Goal: Transaction & Acquisition: Purchase product/service

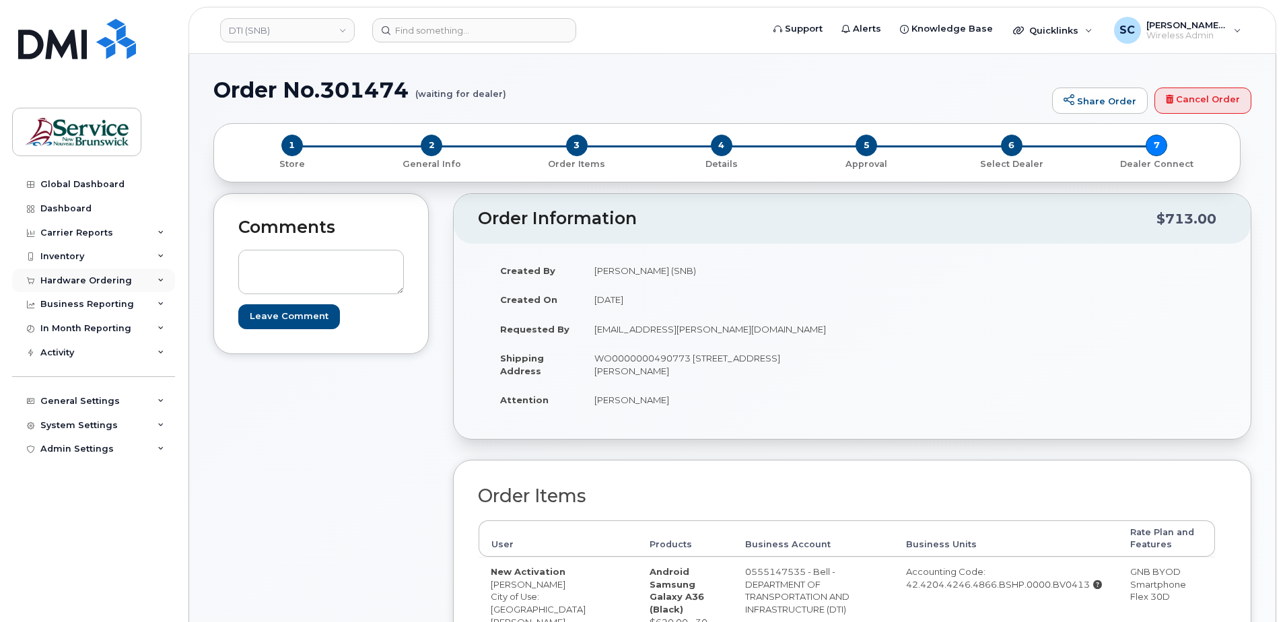
click at [106, 277] on div "Hardware Ordering" at bounding box center [86, 280] width 92 height 11
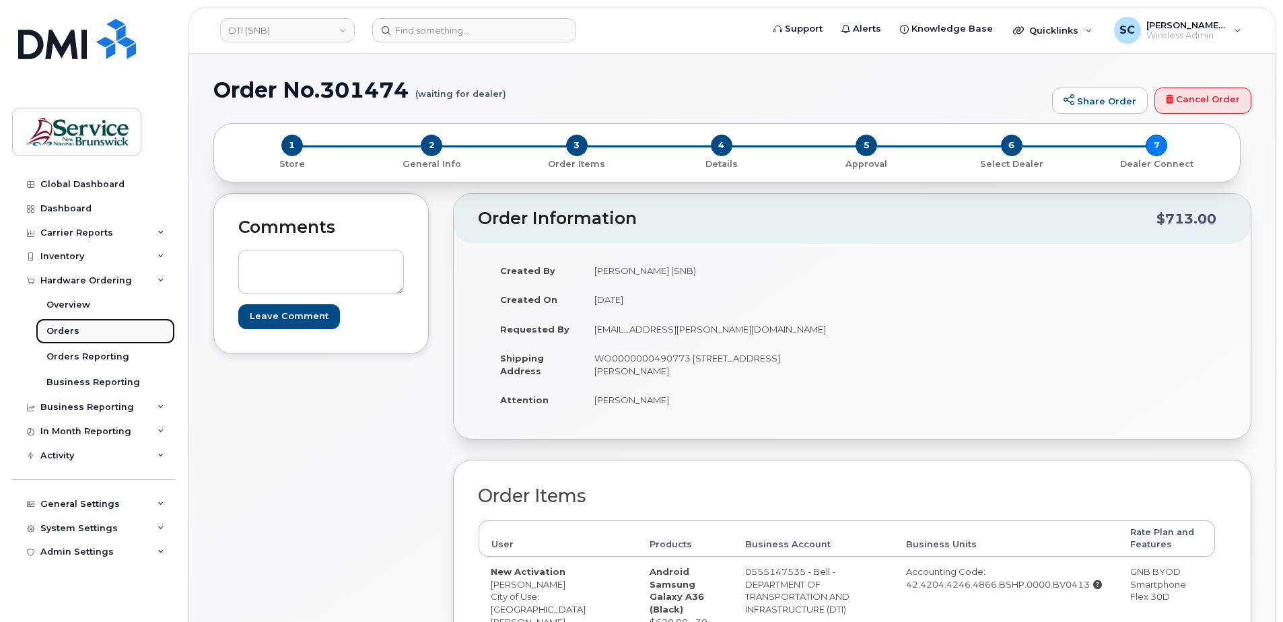
click at [82, 331] on link "Orders" at bounding box center [105, 331] width 139 height 26
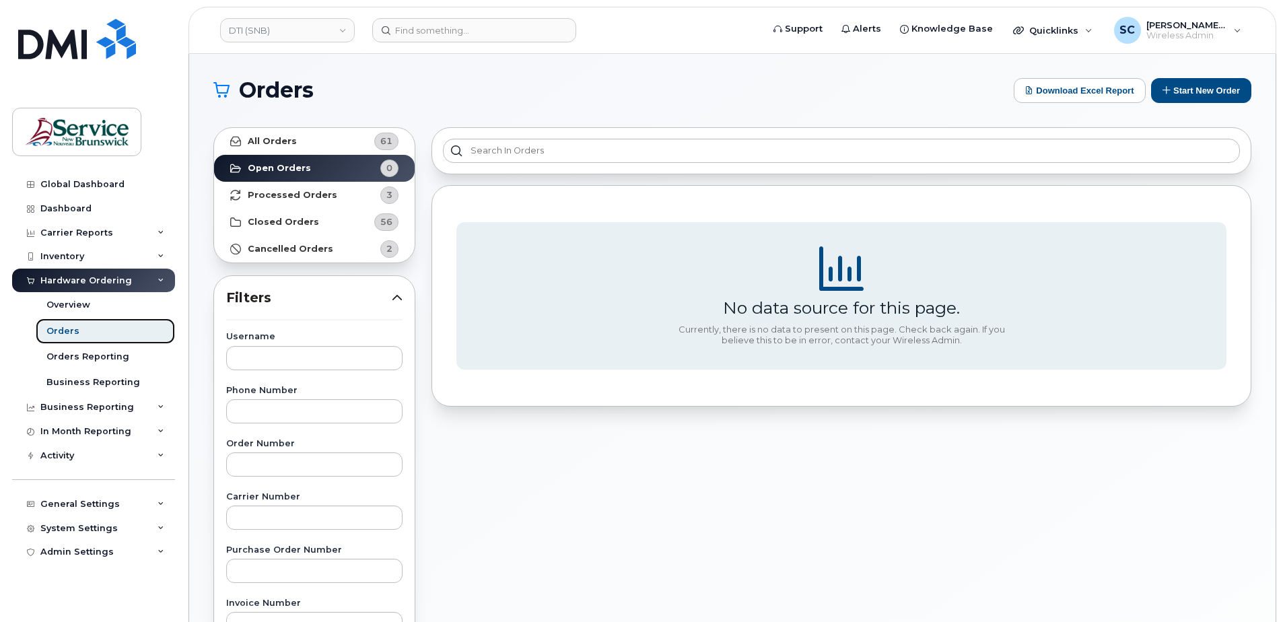
click at [85, 339] on link "Orders" at bounding box center [105, 331] width 139 height 26
click at [666, 454] on div "No data source for this page. Currently, there is no data to present on this pa…" at bounding box center [841, 592] width 836 height 946
click at [1199, 88] on button "Start New Order" at bounding box center [1201, 90] width 100 height 25
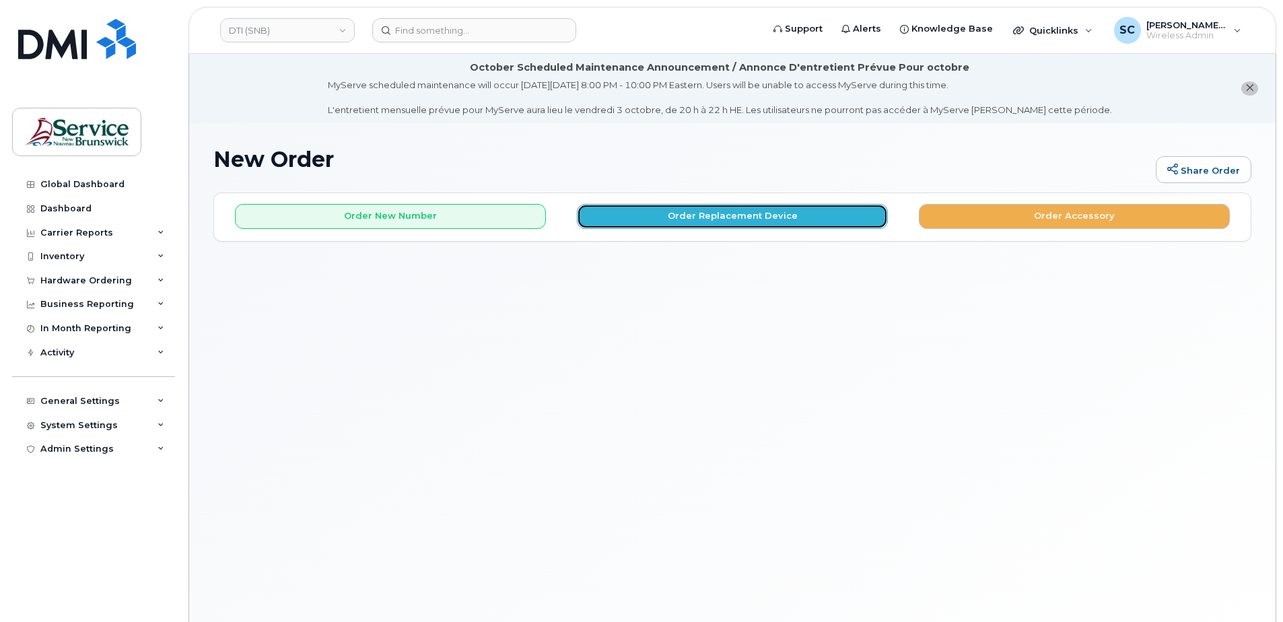
click at [689, 220] on button "Order Replacement Device" at bounding box center [732, 216] width 311 height 25
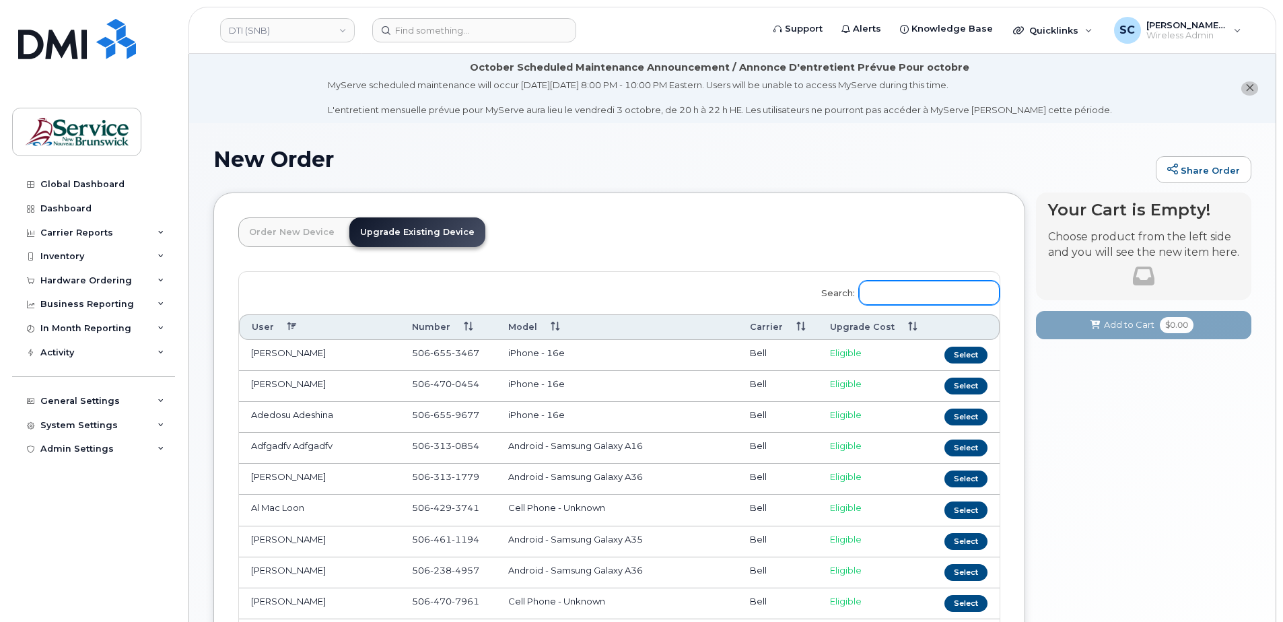
click at [903, 296] on input "Search:" at bounding box center [929, 293] width 141 height 24
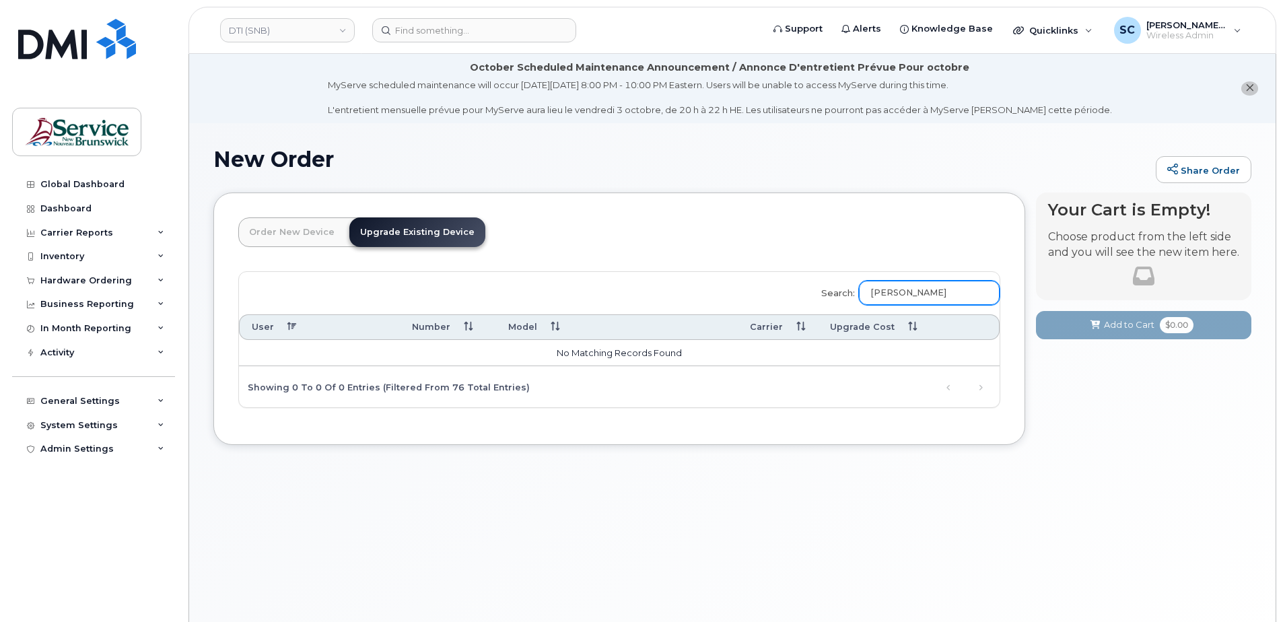
type input "[PERSON_NAME]"
click at [671, 279] on div "Search: [PERSON_NAME] User Number Model Carrier Upgrade Cost No matching record…" at bounding box center [619, 340] width 761 height 136
click at [271, 33] on link "DTI (SNB)" at bounding box center [287, 30] width 135 height 24
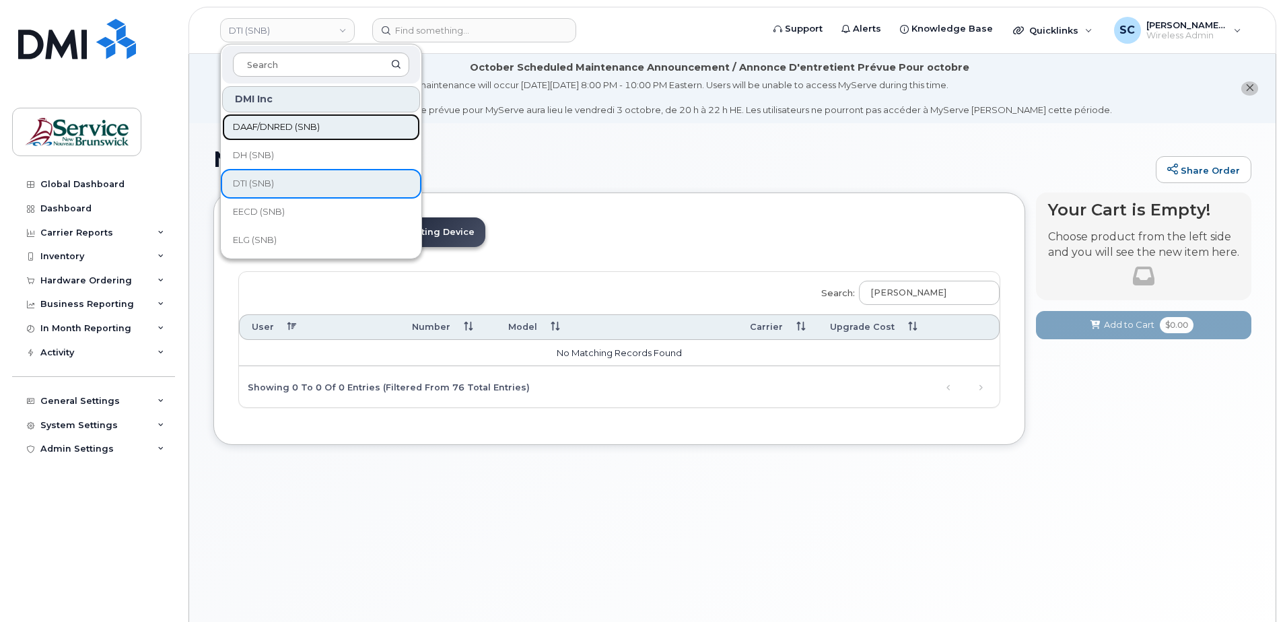
click at [305, 125] on span "DAAF/DNRED (SNB)" at bounding box center [276, 126] width 87 height 13
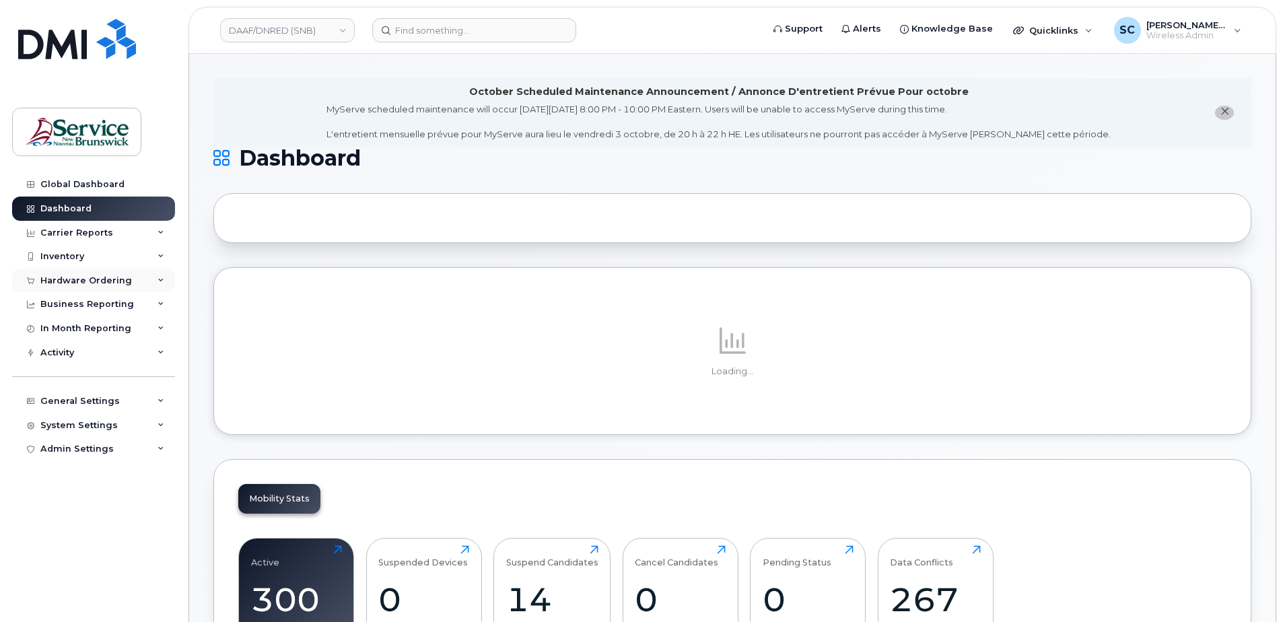
click at [102, 284] on div "Hardware Ordering" at bounding box center [86, 280] width 92 height 11
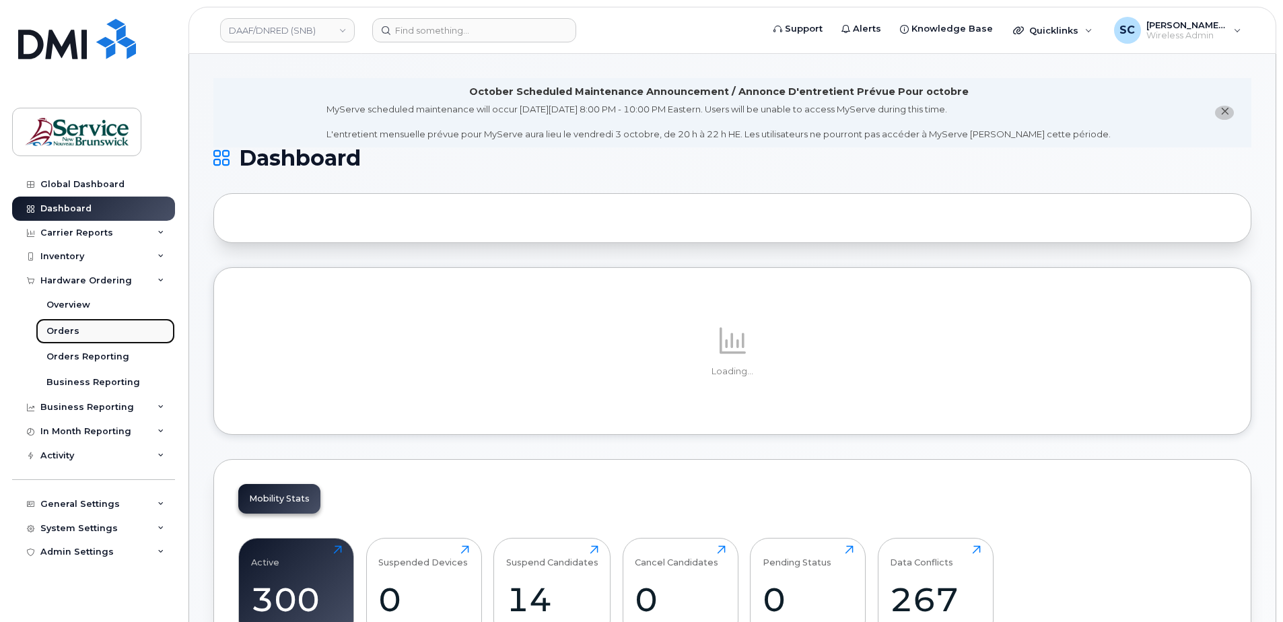
click at [87, 328] on link "Orders" at bounding box center [105, 331] width 139 height 26
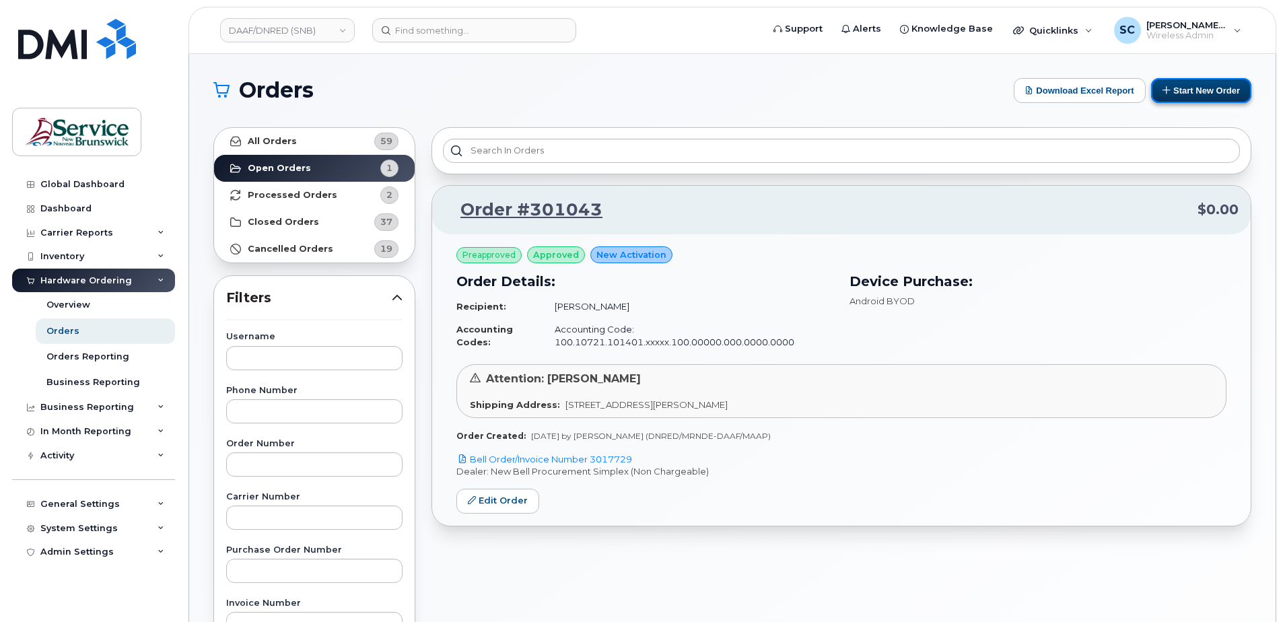
click at [1207, 90] on button "Start New Order" at bounding box center [1201, 90] width 100 height 25
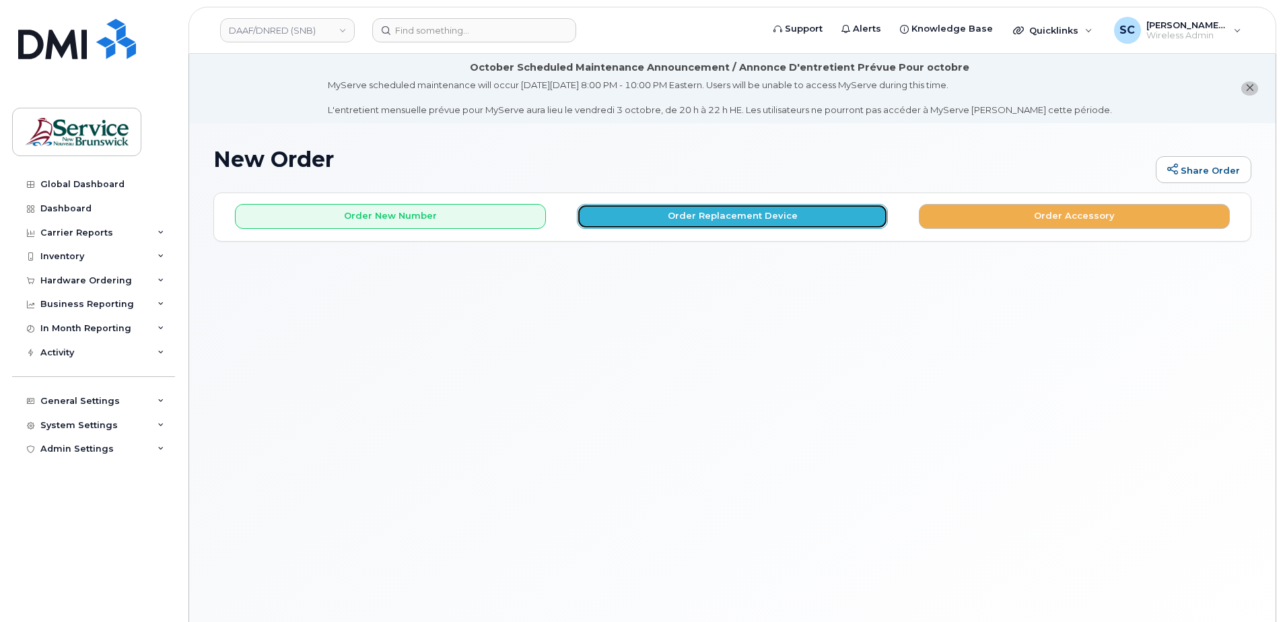
click at [674, 221] on button "Order Replacement Device" at bounding box center [732, 216] width 311 height 25
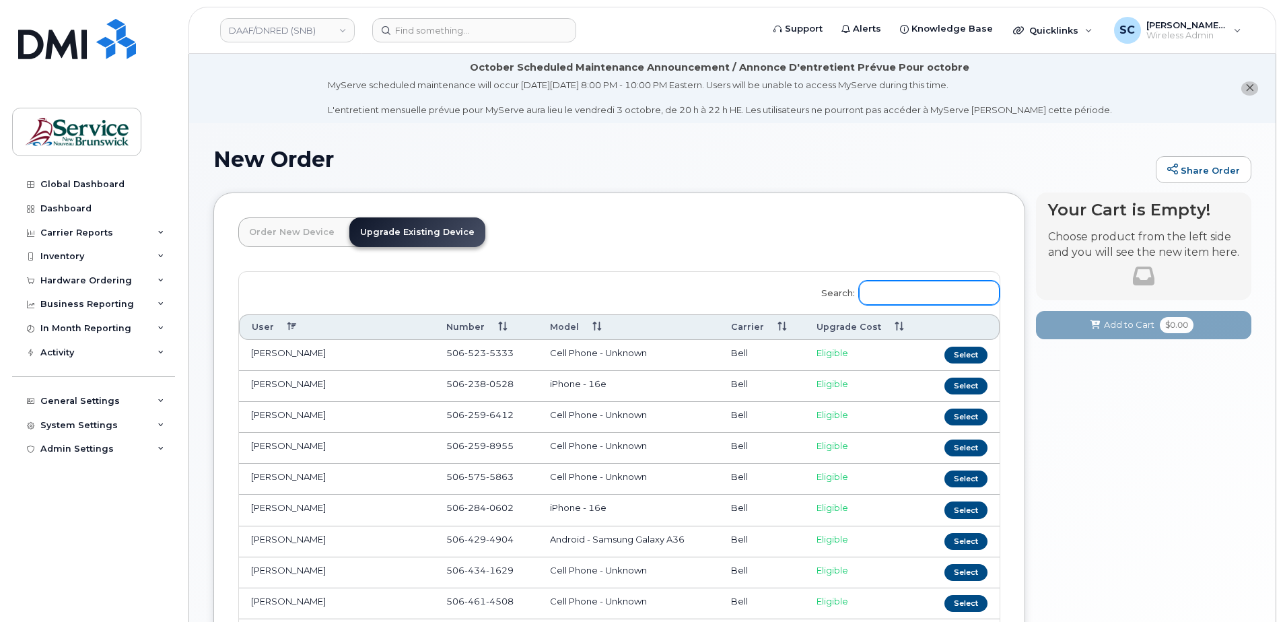
click at [888, 297] on input "Search:" at bounding box center [929, 293] width 141 height 24
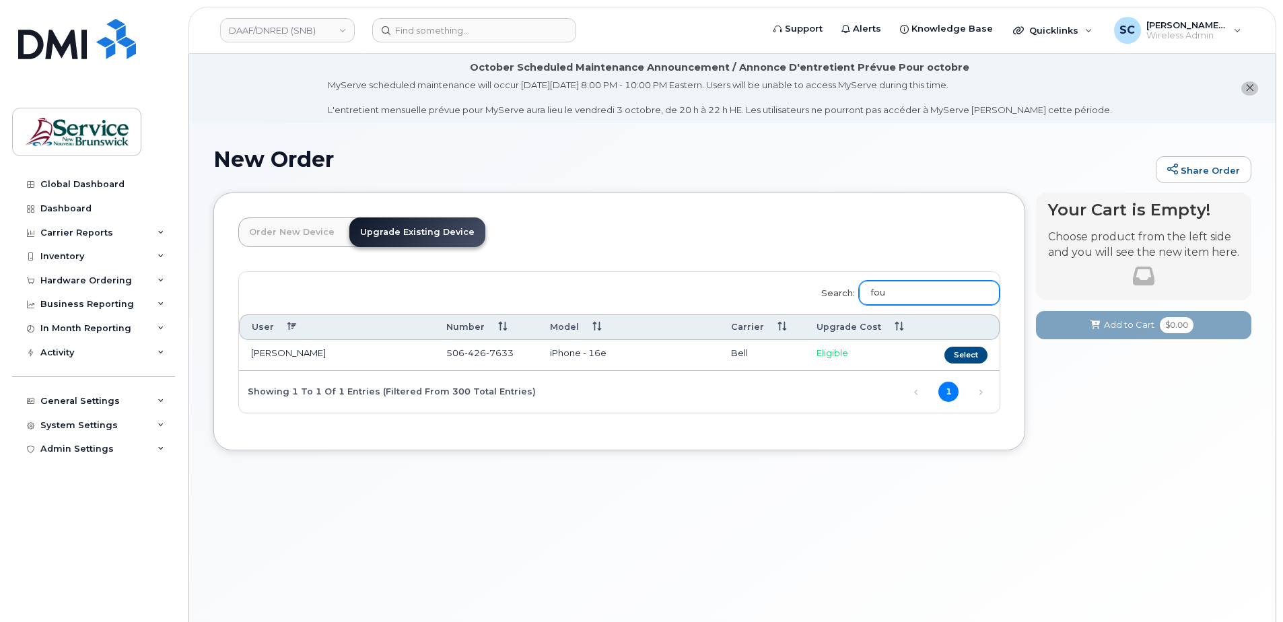
type input "four"
click at [909, 291] on input "four" at bounding box center [929, 293] width 141 height 24
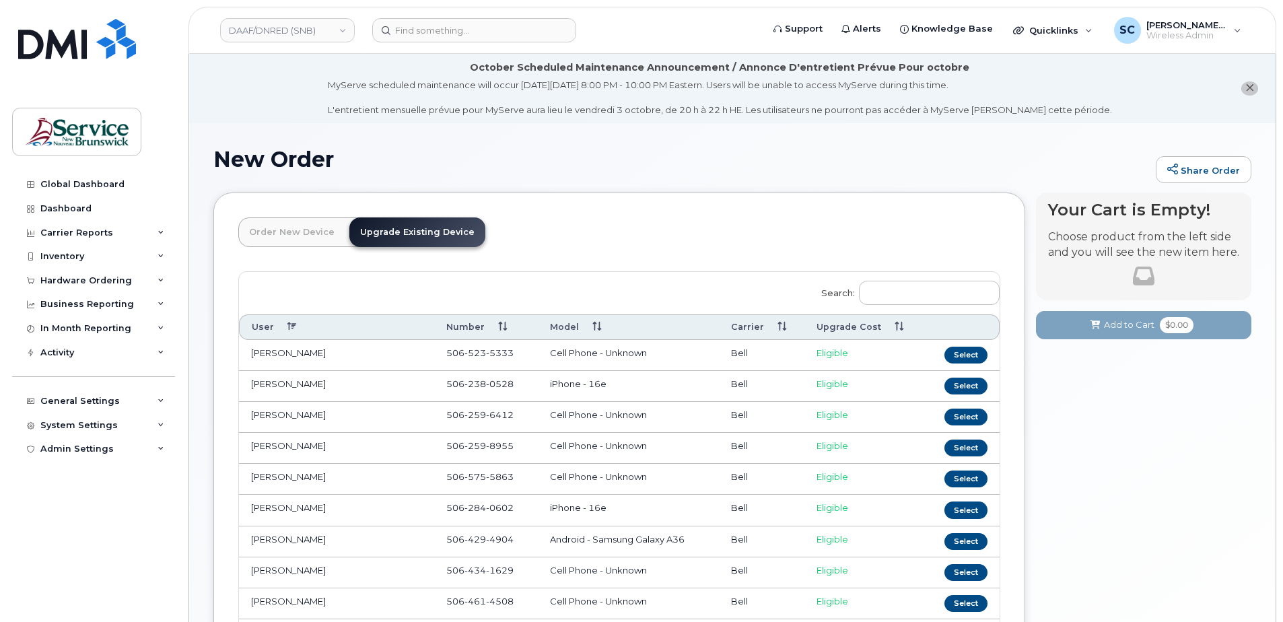
click at [773, 248] on header "Order New Device Upgrade Existing Device Order new device and new line Order ne…" at bounding box center [619, 244] width 762 height 54
click at [304, 43] on div "DAAF/DNRED (SNB)" at bounding box center [287, 30] width 148 height 27
click at [297, 33] on link "DAAF/DNRED (SNB)" at bounding box center [287, 30] width 135 height 24
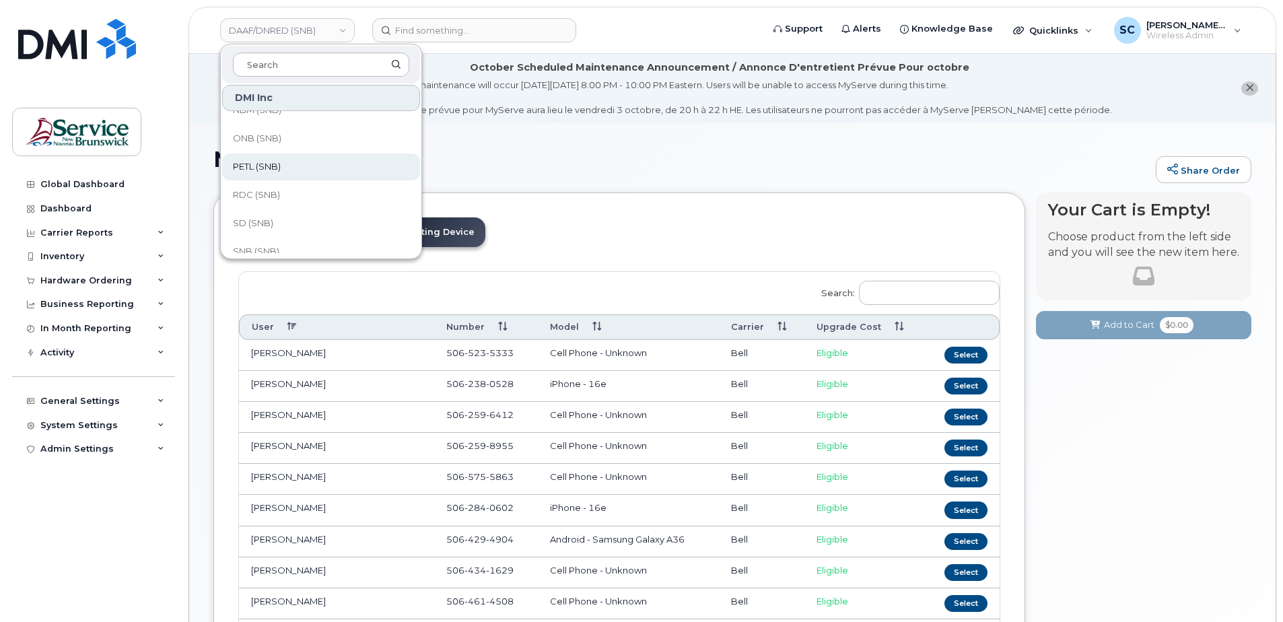
scroll to position [341, 0]
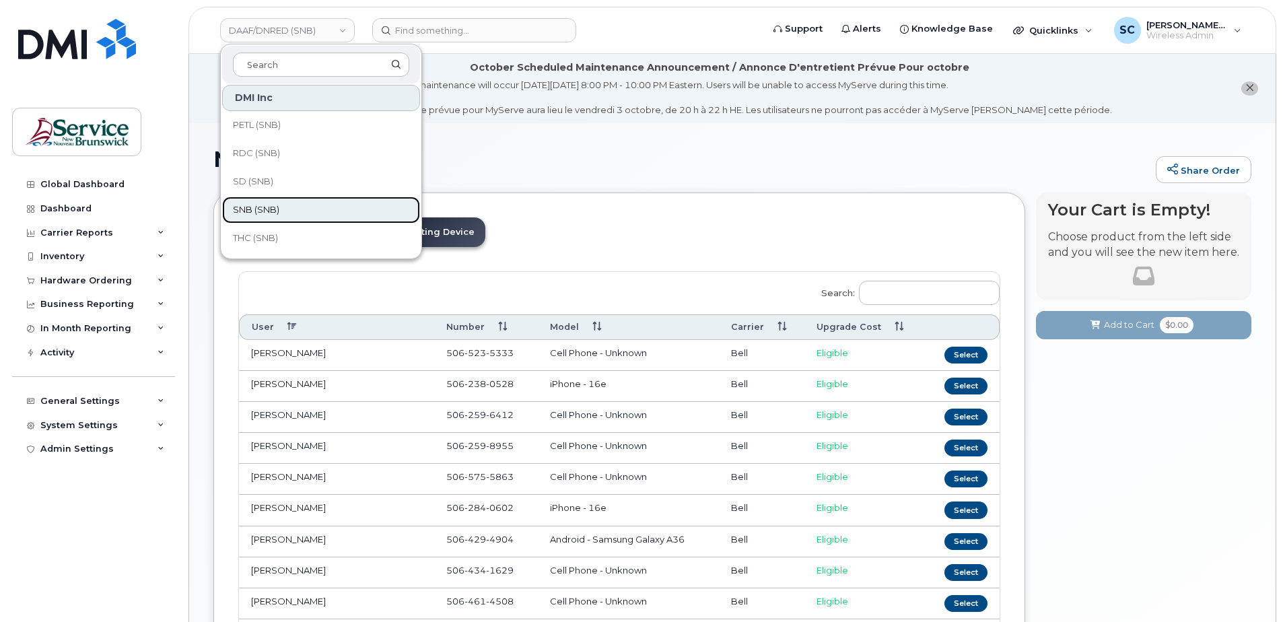
click at [274, 215] on span "SNB (SNB)" at bounding box center [256, 209] width 46 height 13
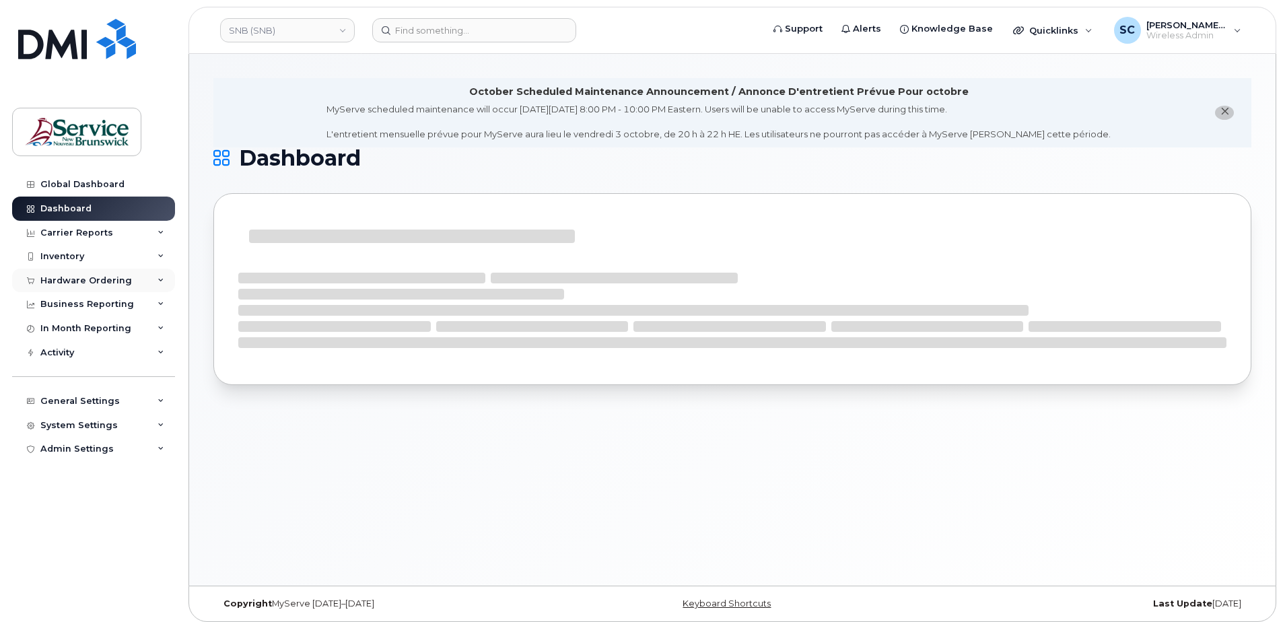
click at [90, 279] on div "Hardware Ordering" at bounding box center [86, 280] width 92 height 11
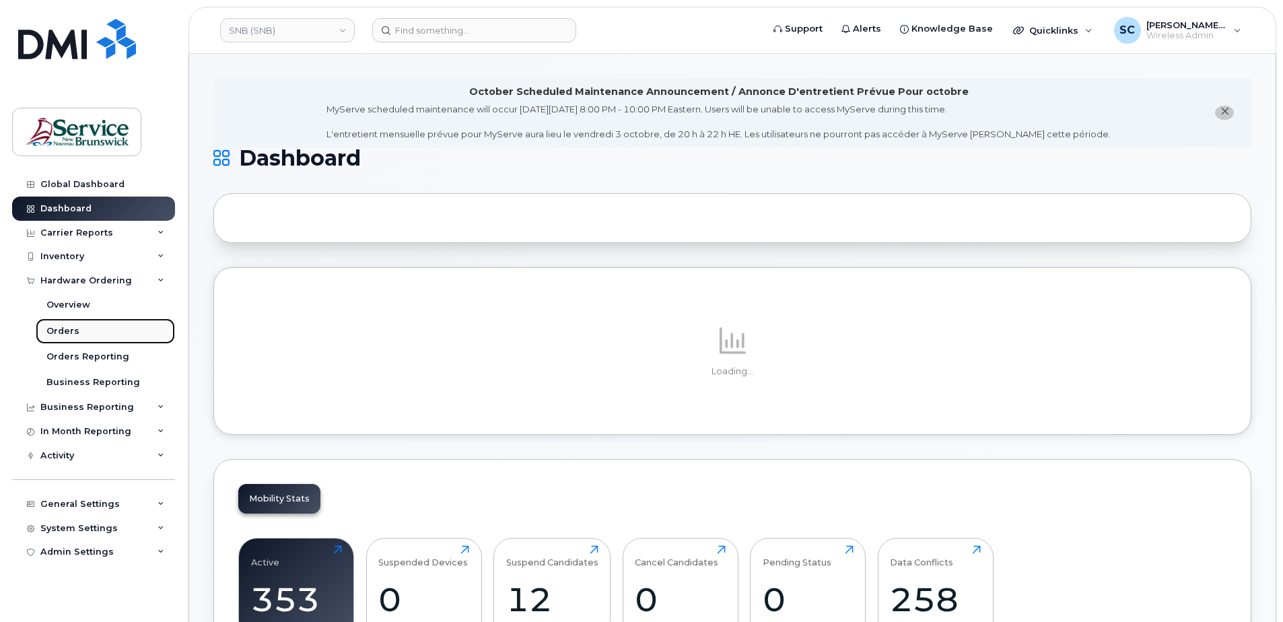
click at [66, 325] on div "Orders" at bounding box center [62, 331] width 33 height 12
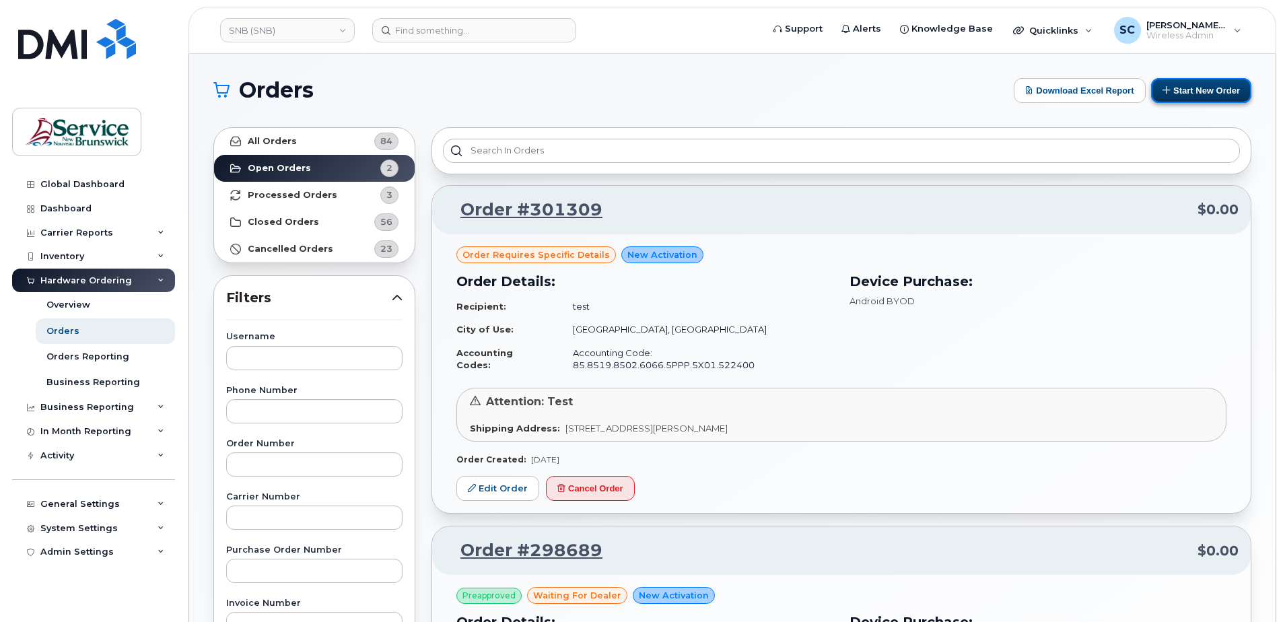
click at [1181, 88] on button "Start New Order" at bounding box center [1201, 90] width 100 height 25
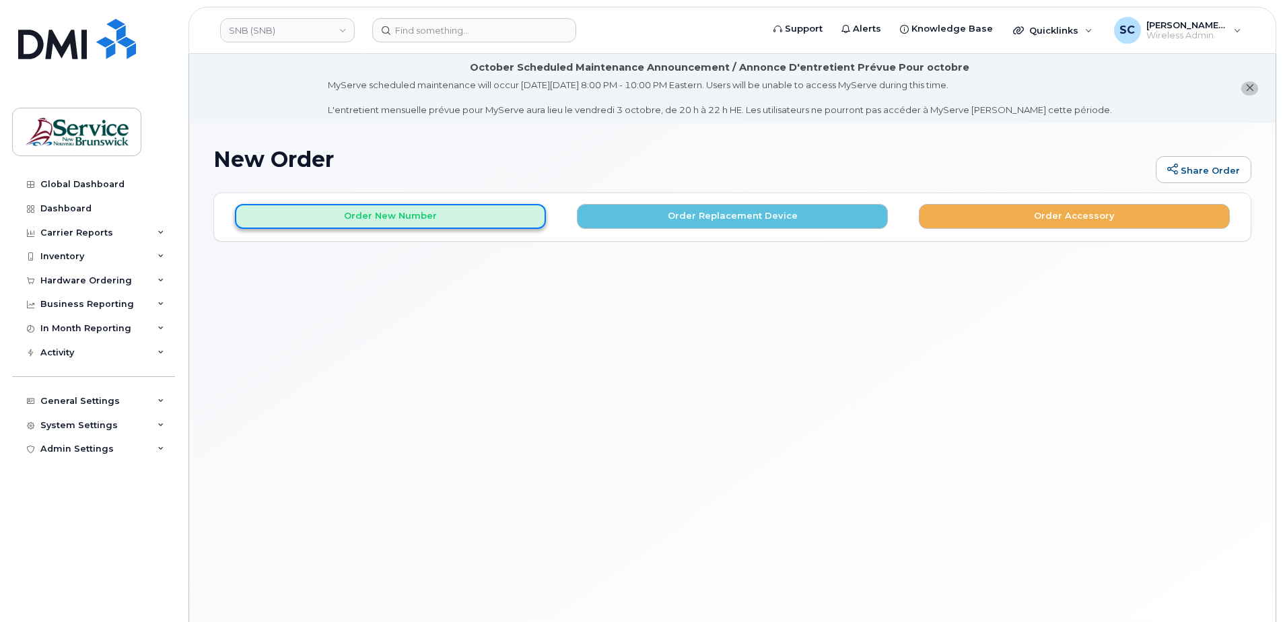
click at [401, 211] on button "Order New Number" at bounding box center [390, 216] width 311 height 25
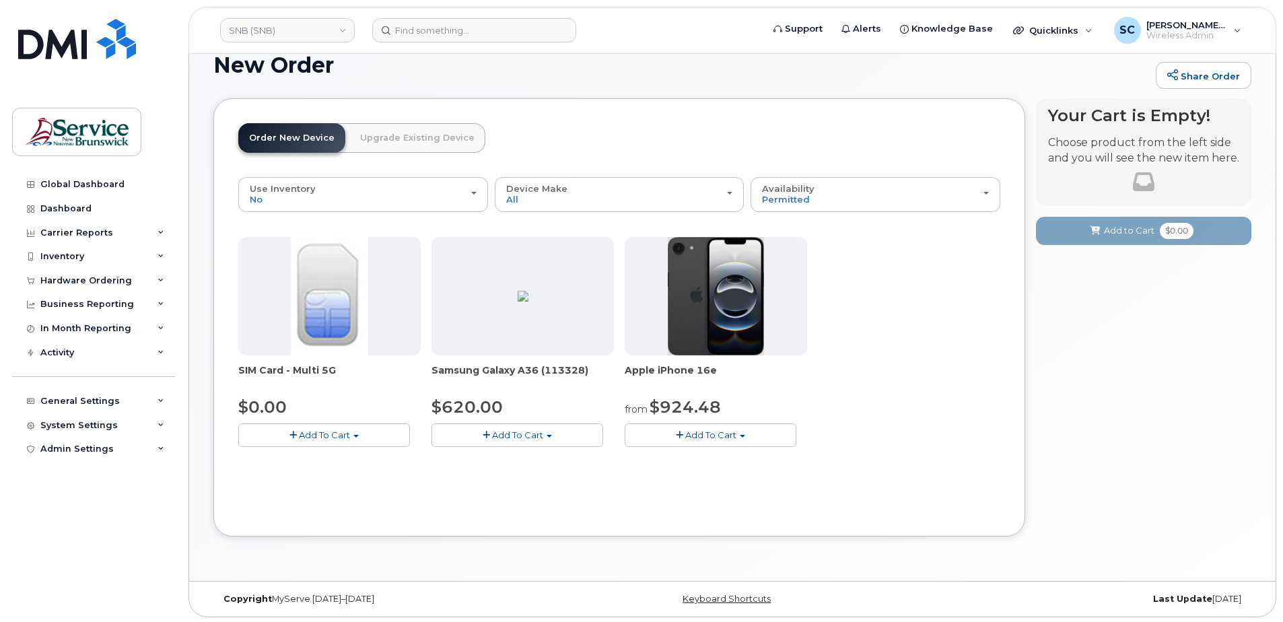
scroll to position [96, 0]
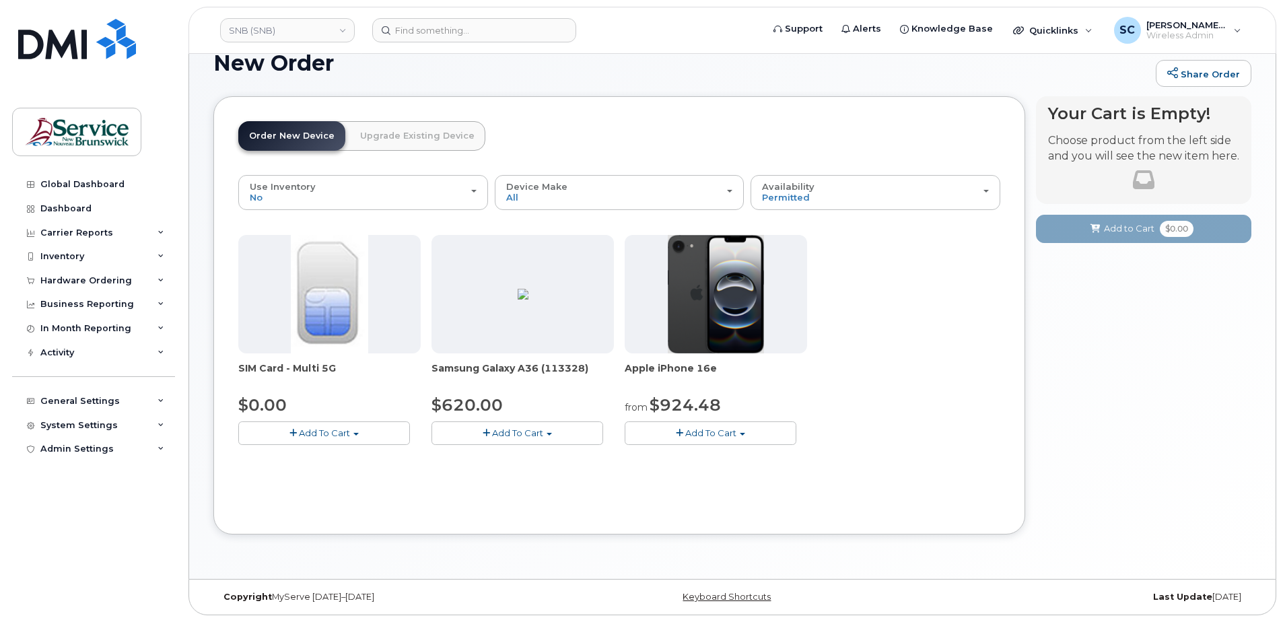
click at [540, 431] on span "Add To Cart" at bounding box center [517, 432] width 51 height 11
click at [525, 470] on link "$620.00 - 30-day activation (128GB model)" at bounding box center [544, 474] width 219 height 17
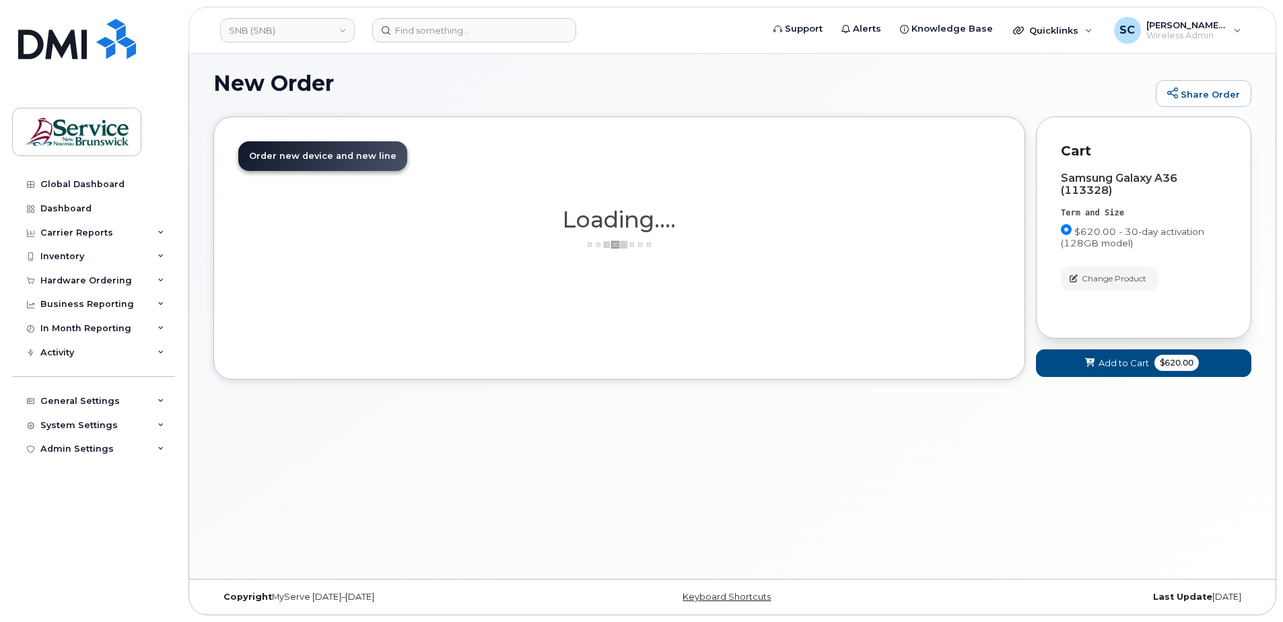
scroll to position [76, 0]
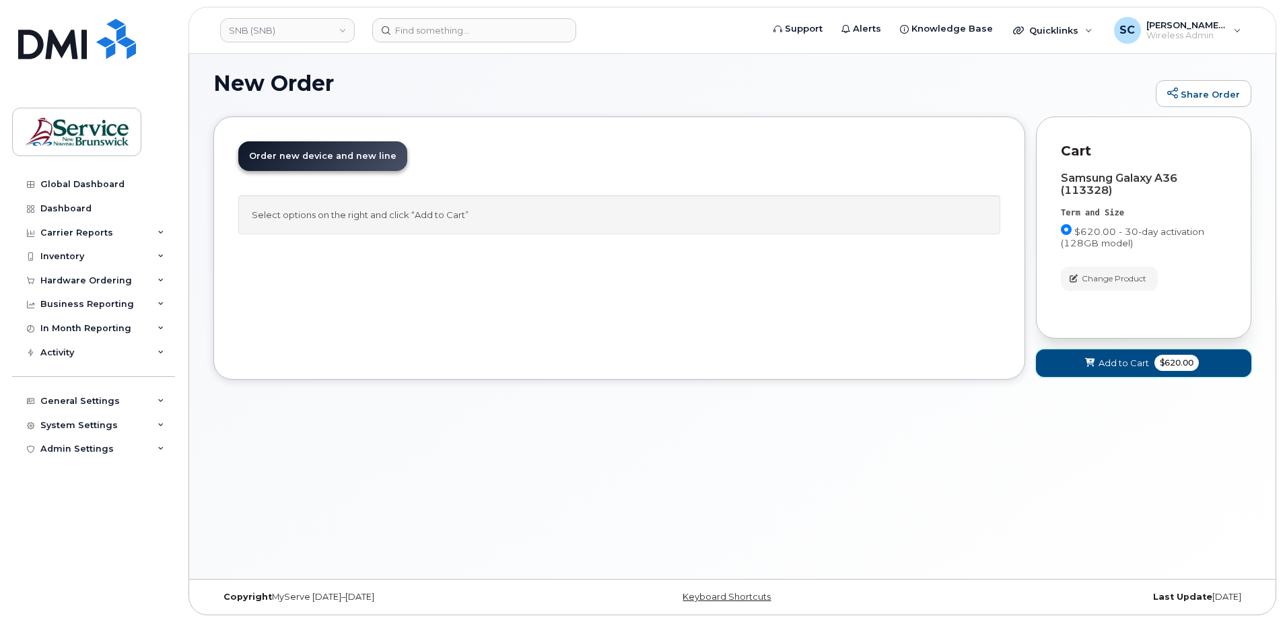
click at [1109, 370] on button "Add to Cart $620.00" at bounding box center [1143, 363] width 215 height 28
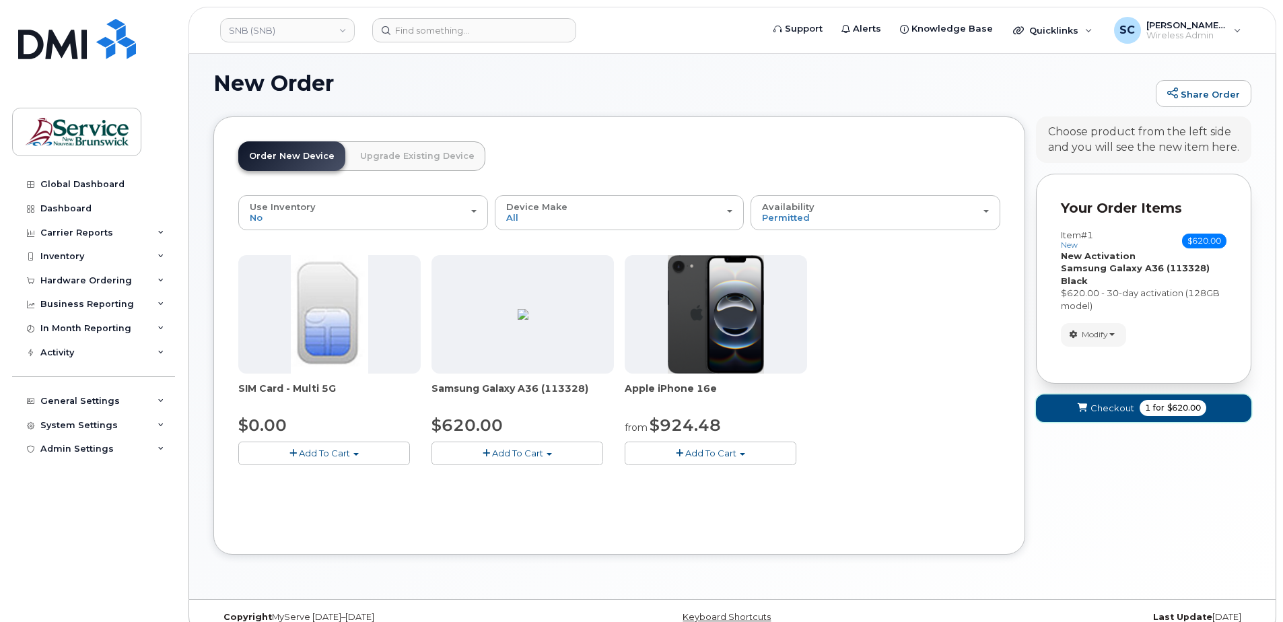
click at [1098, 411] on span "Checkout" at bounding box center [1112, 408] width 44 height 13
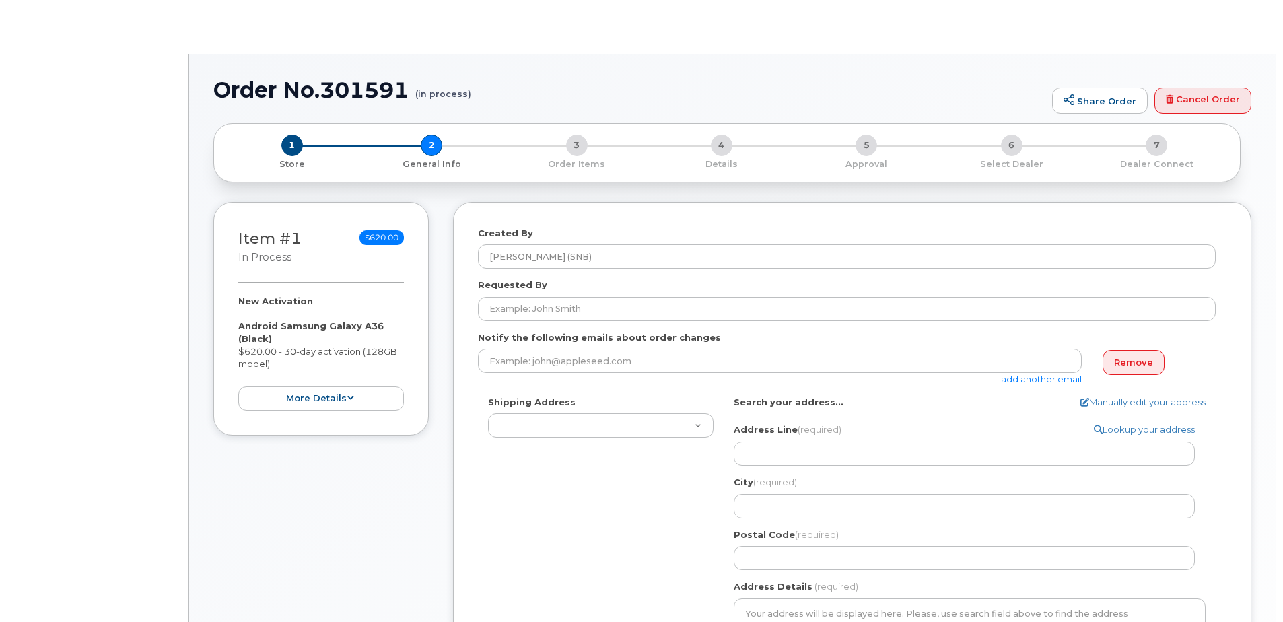
select select
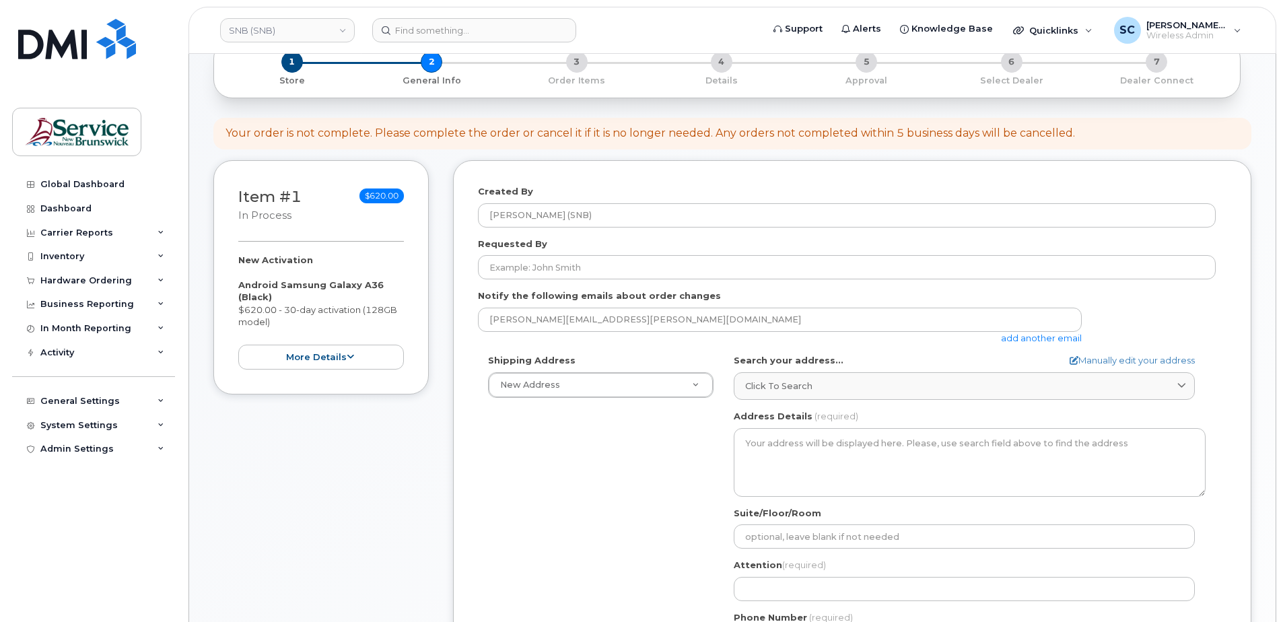
scroll to position [202, 0]
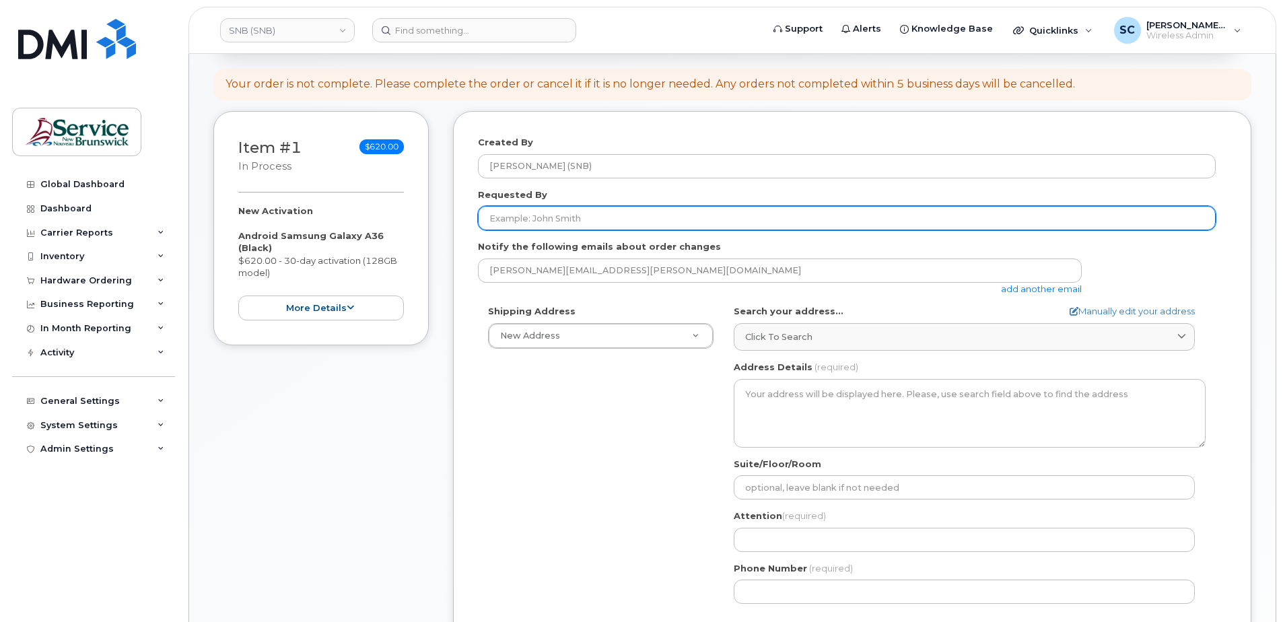
click at [592, 217] on input "Requested By" at bounding box center [847, 218] width 738 height 24
paste input "[PERSON_NAME][EMAIL_ADDRESS][PERSON_NAME][DOMAIN_NAME]"
type input "[PERSON_NAME][EMAIL_ADDRESS][PERSON_NAME][DOMAIN_NAME]"
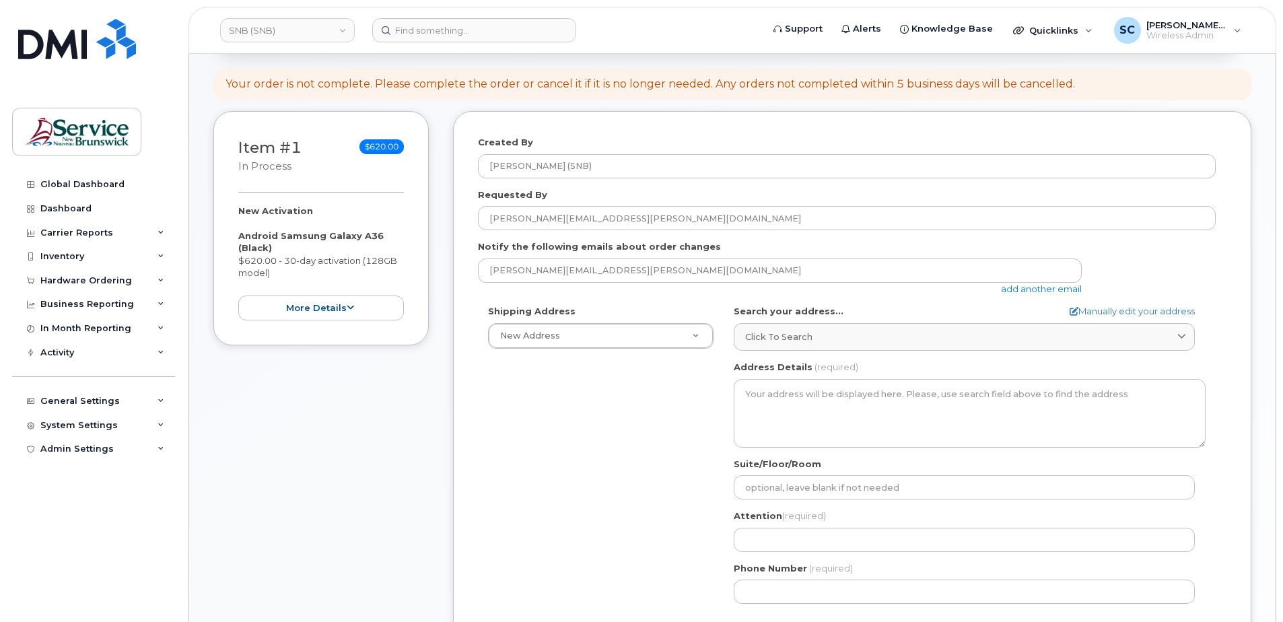
click at [594, 388] on div "Shipping Address New Address New Address ASD-E Main Office ASD-N Bathurst Educa…" at bounding box center [847, 459] width 738 height 309
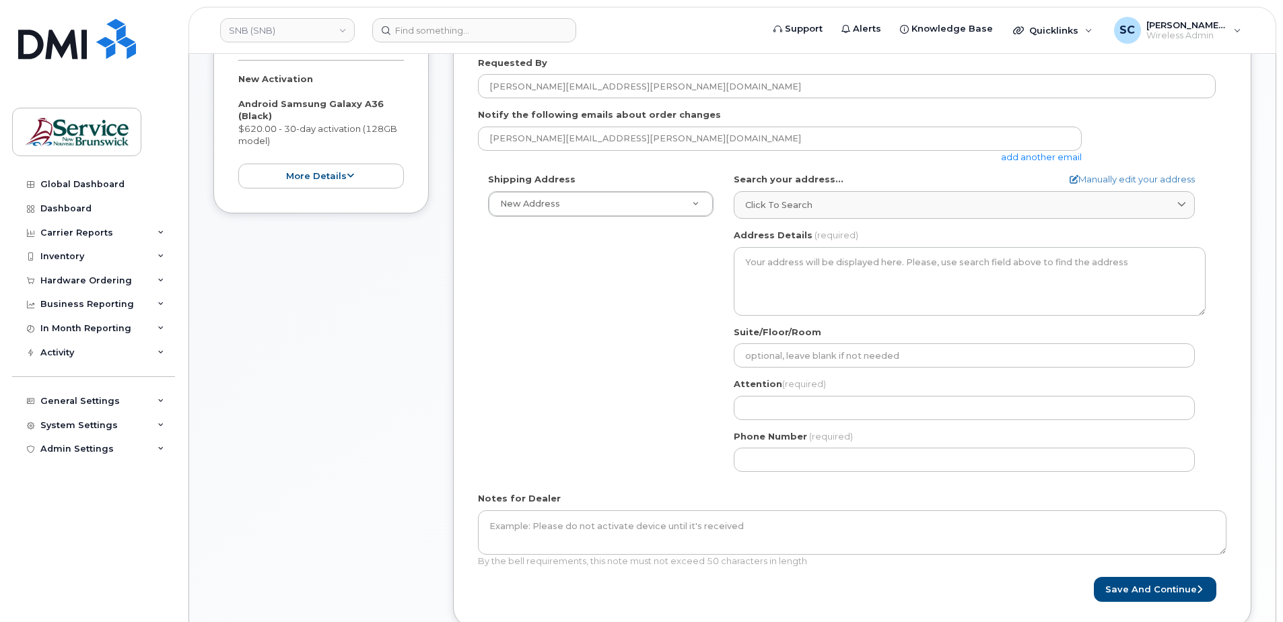
scroll to position [337, 0]
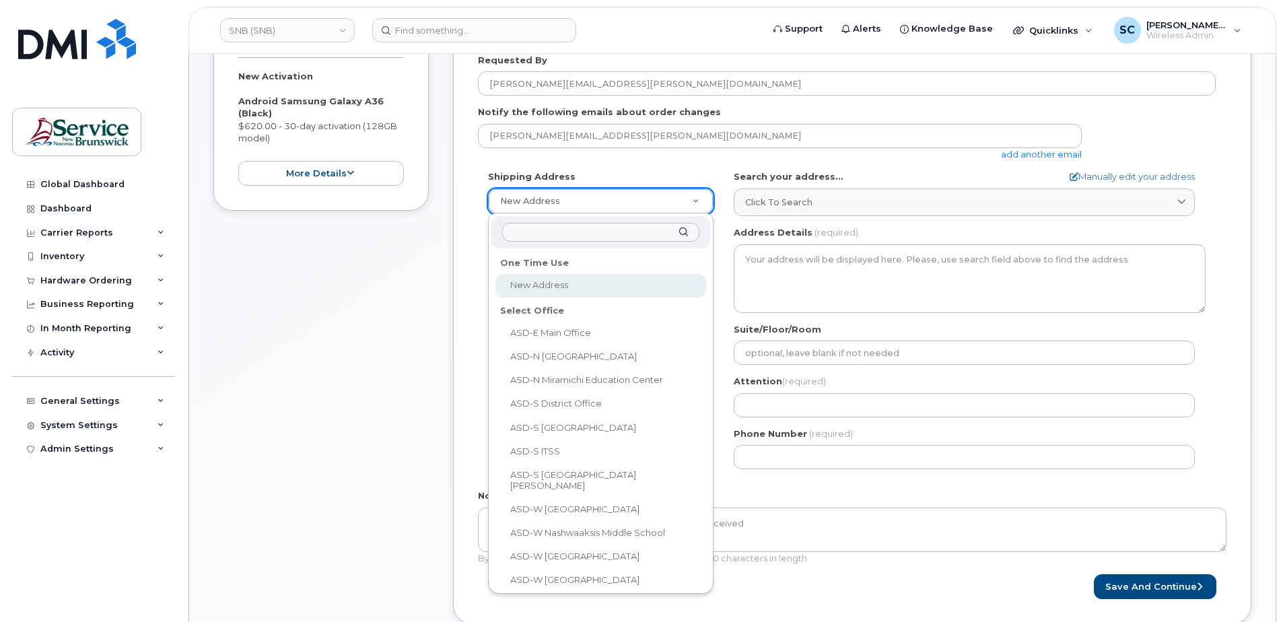
click at [565, 234] on input "text" at bounding box center [600, 233] width 197 height 20
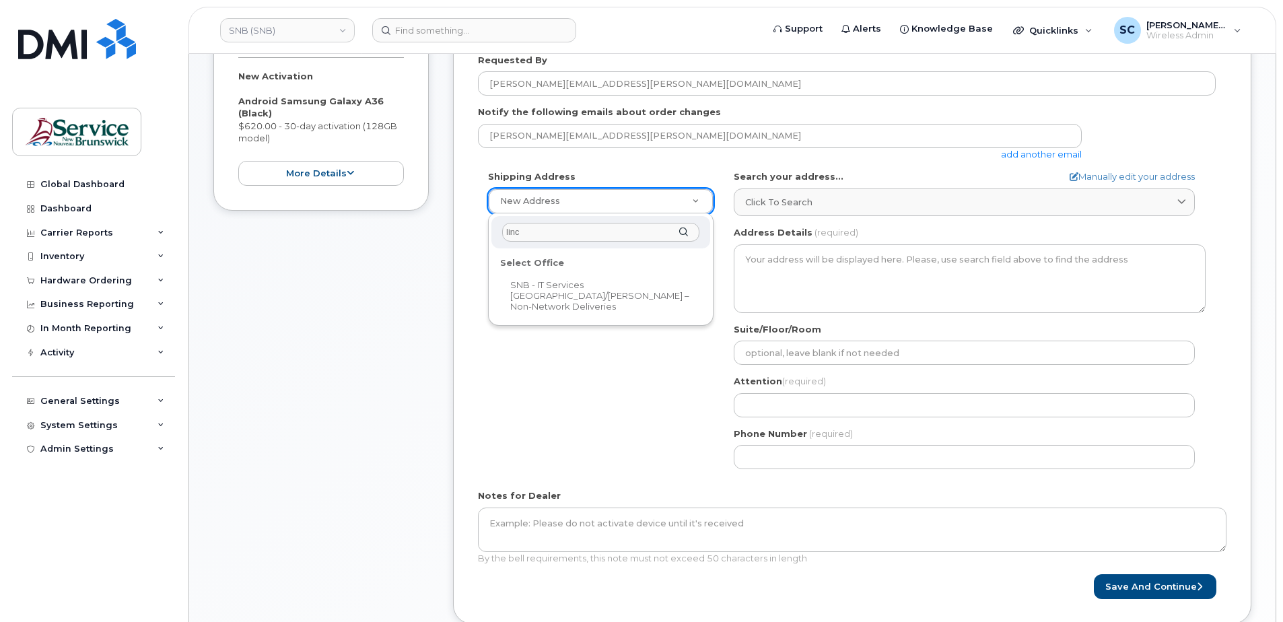
type input "linc"
select select
type textarea "850 Lincoln Rd Fredericton New Brunswick E3B 8B7"
type input "[PERSON_NAME]"
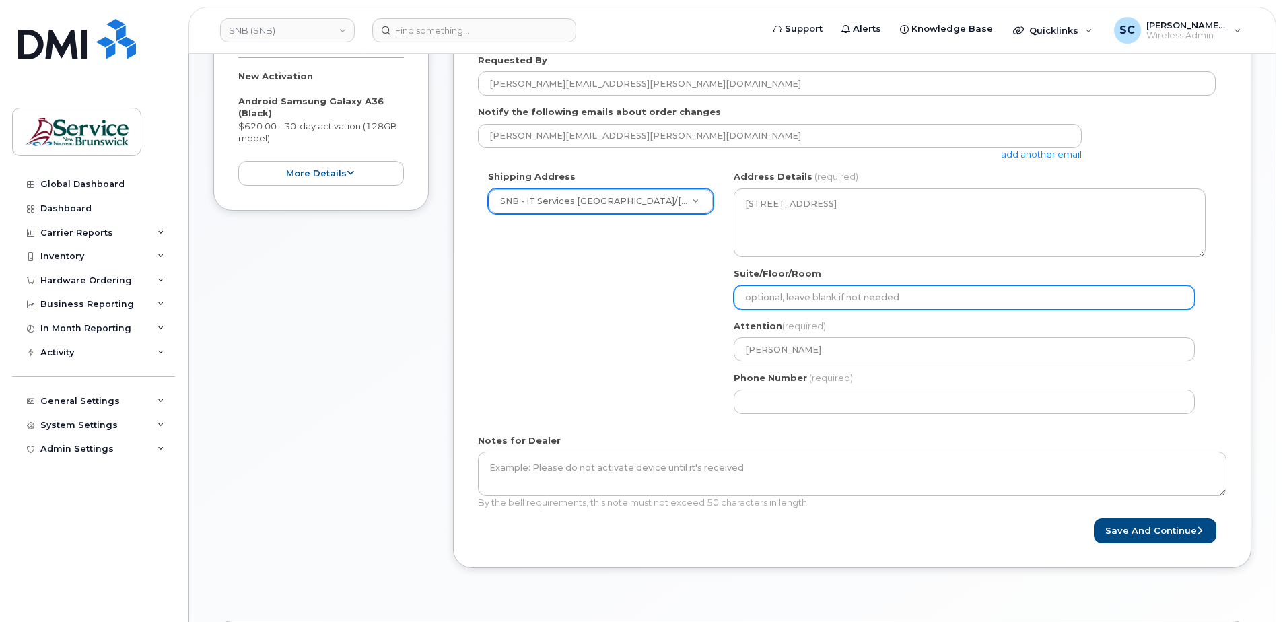
click at [839, 300] on input "Suite/Floor/Room" at bounding box center [964, 297] width 461 height 24
paste input "WO0000000491560"
select select
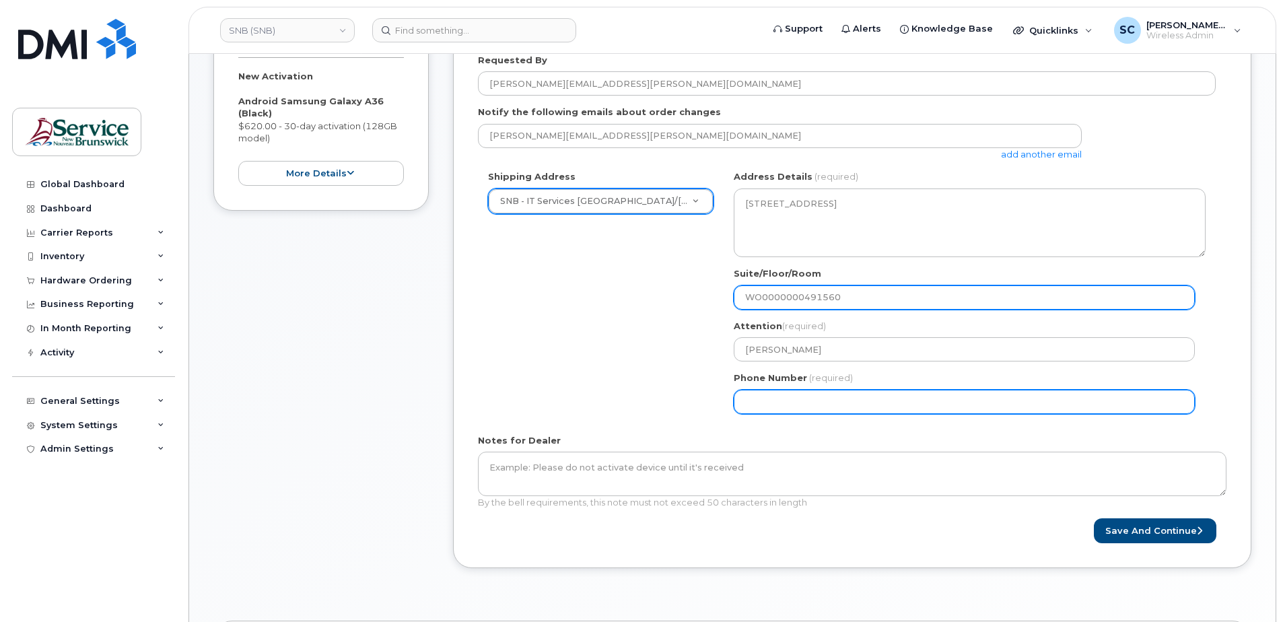
type input "WO0000000491560"
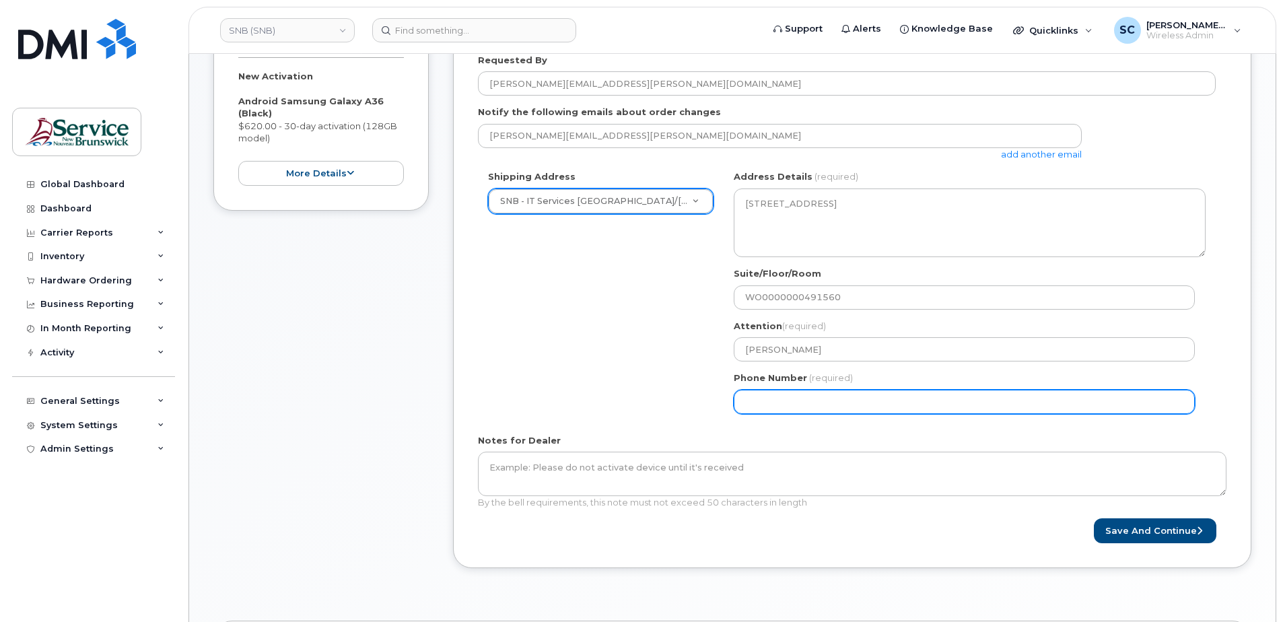
click at [750, 398] on input "Phone Number" at bounding box center [964, 402] width 461 height 24
type input "1234567890"
select select
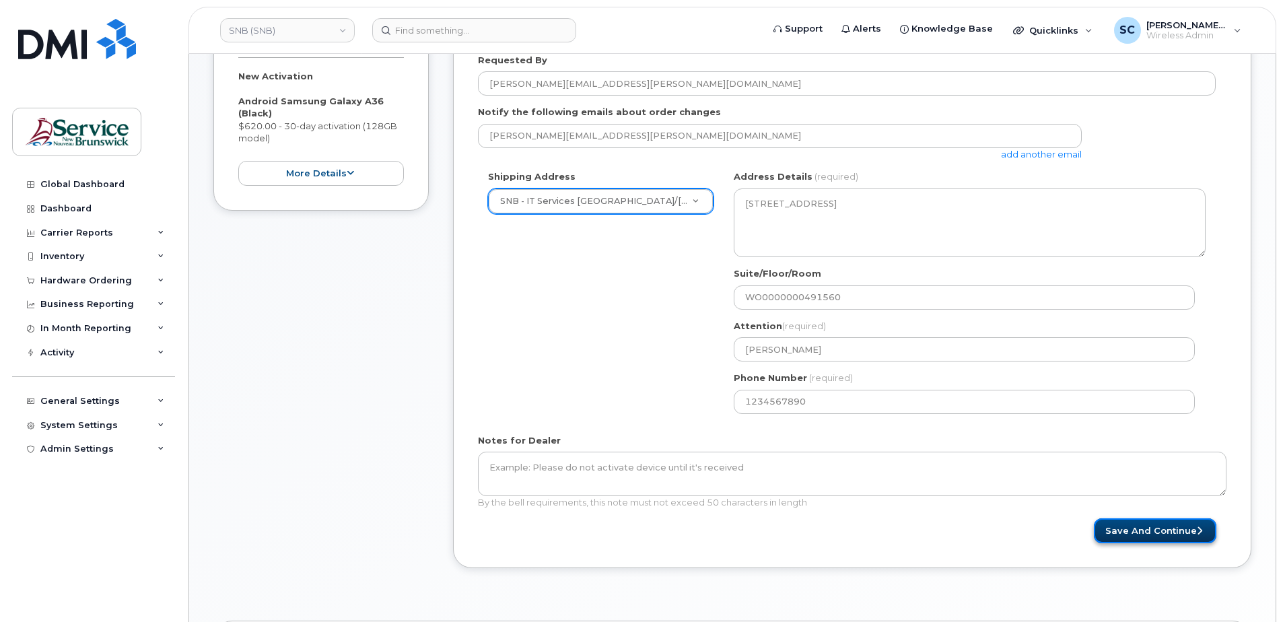
click at [1152, 534] on button "Save and Continue" at bounding box center [1155, 530] width 122 height 25
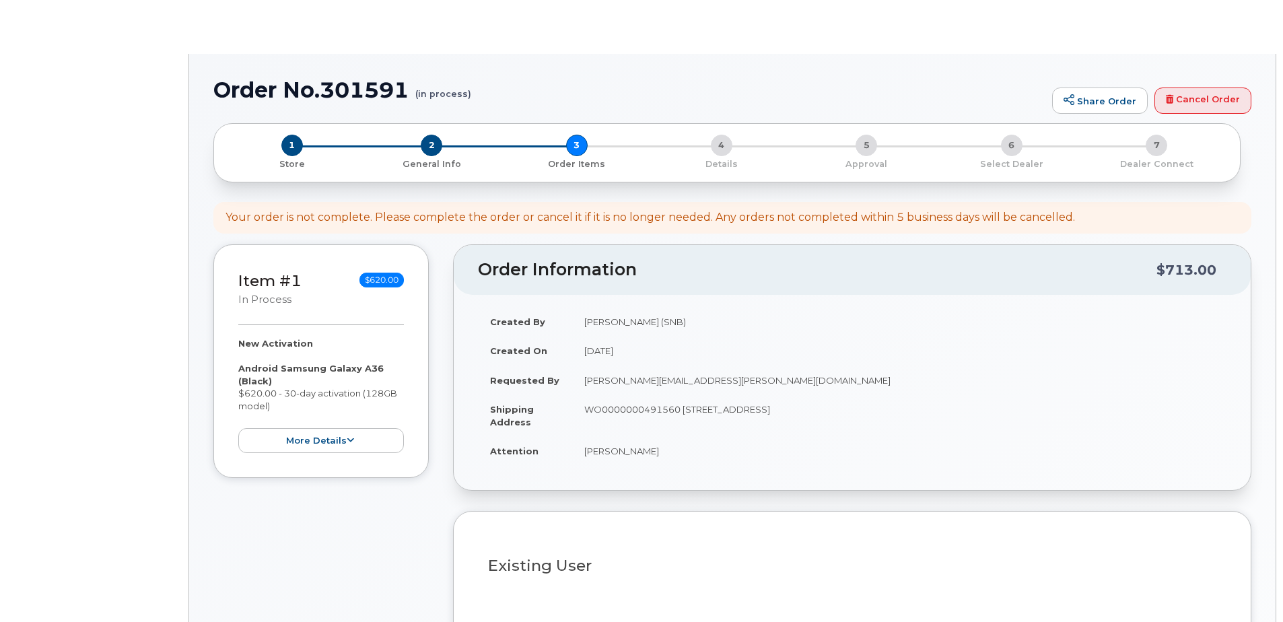
select select
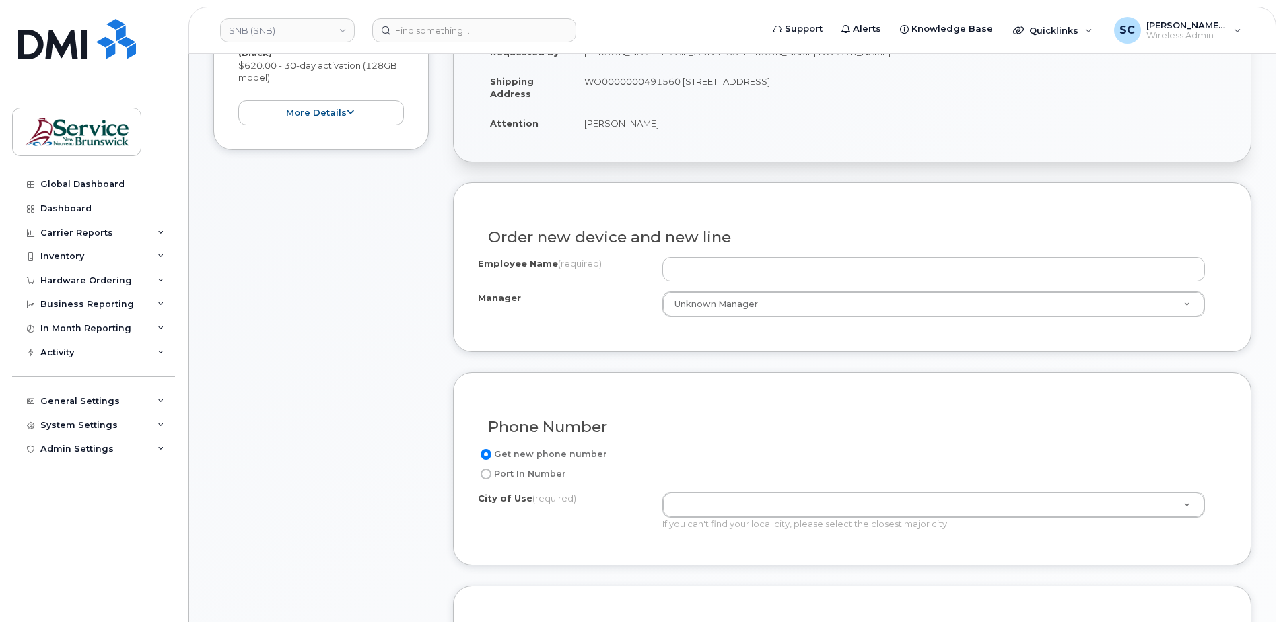
scroll to position [471, 0]
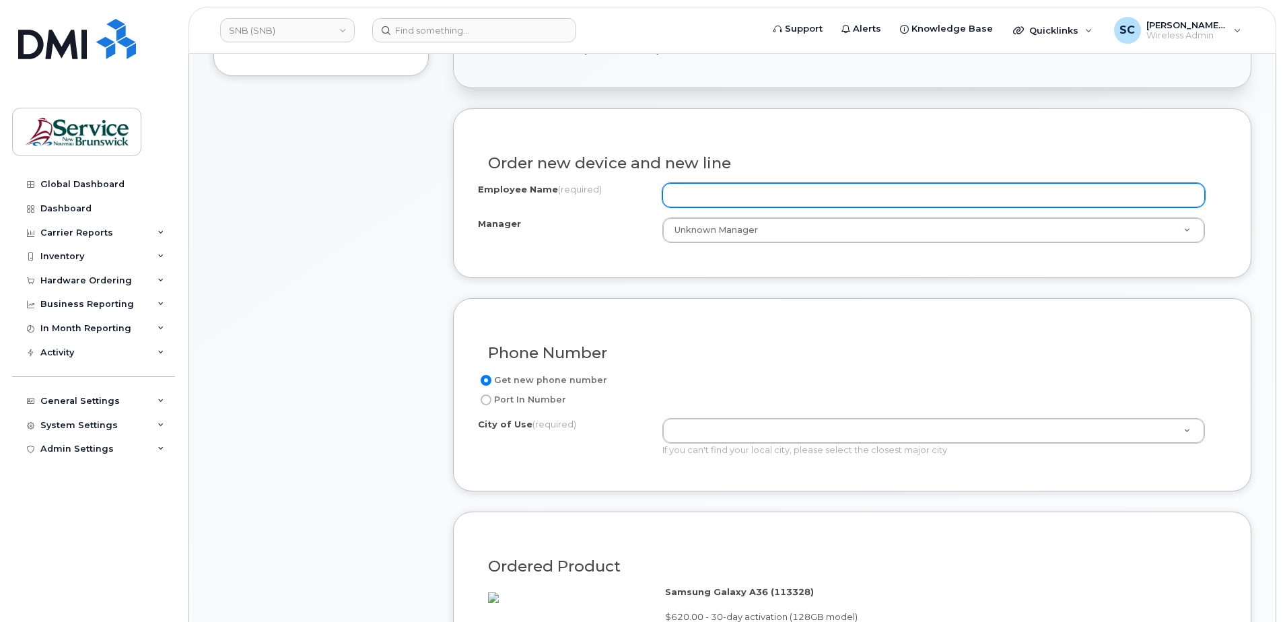
click at [767, 204] on input "Employee Name (required)" at bounding box center [933, 195] width 542 height 24
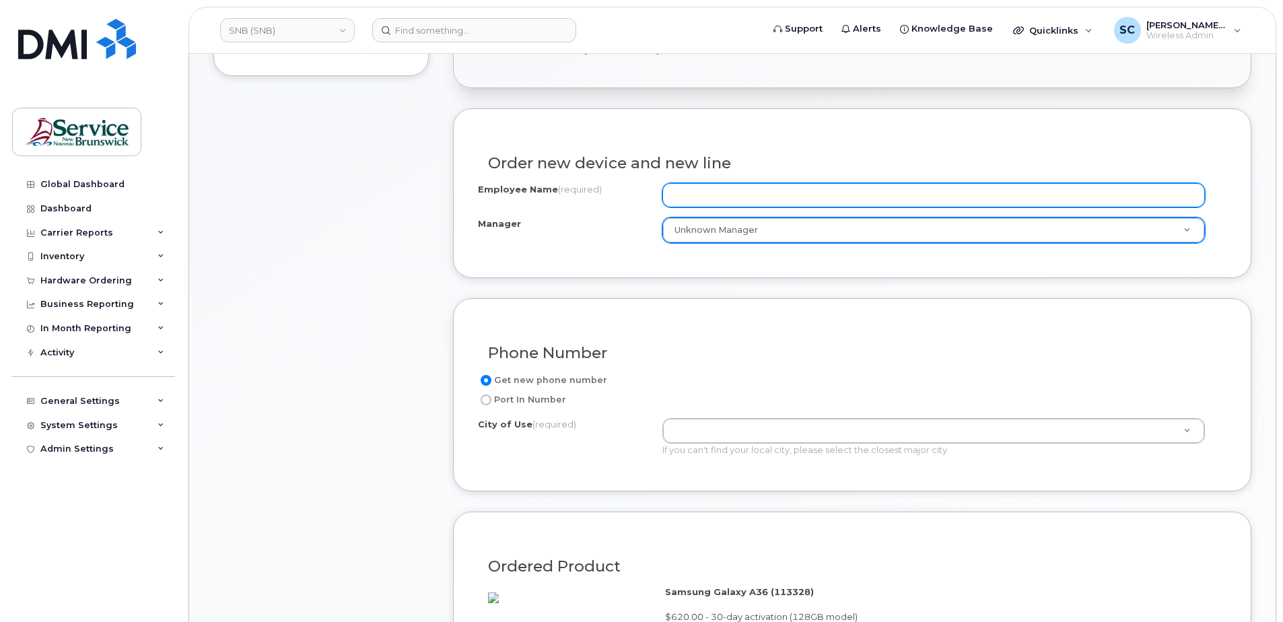
paste input "[PERSON_NAME].[PERSON_NAME]"
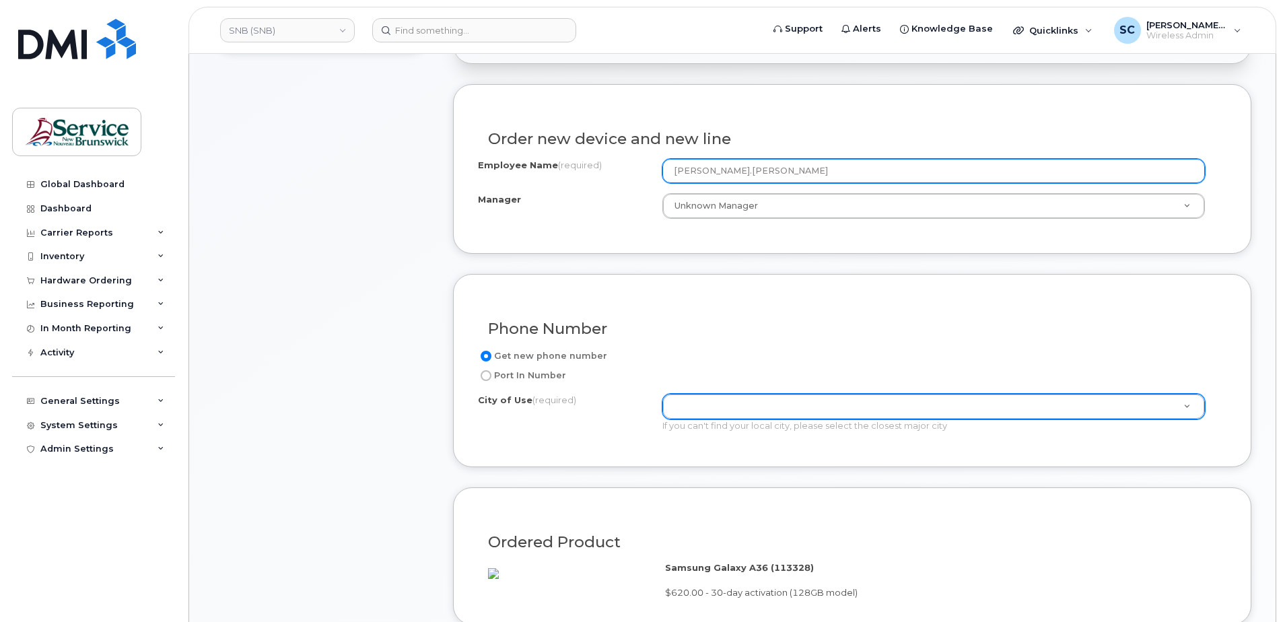
scroll to position [538, 0]
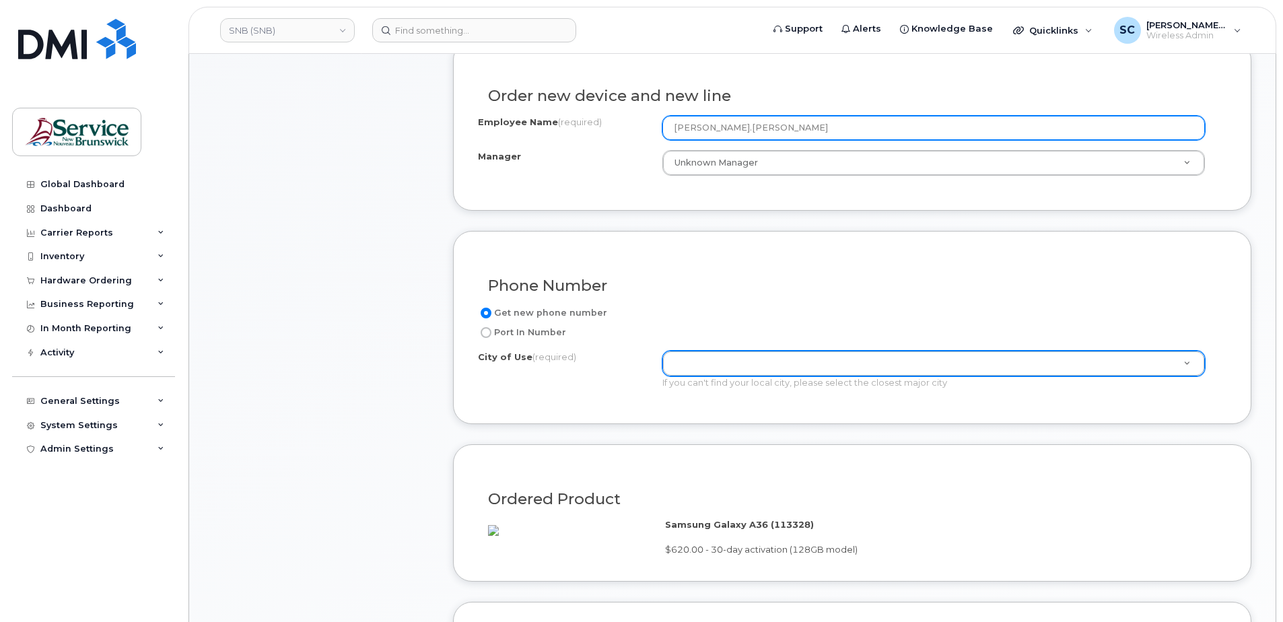
type input "[PERSON_NAME].[PERSON_NAME]"
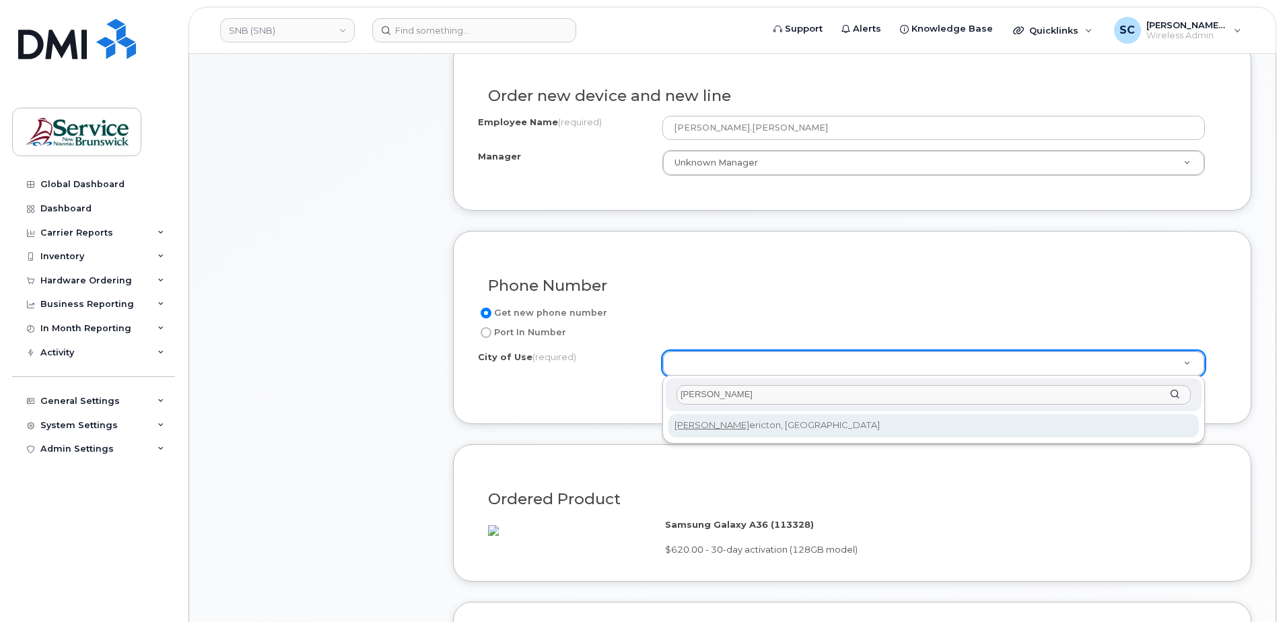
type input "fred"
type input "1578"
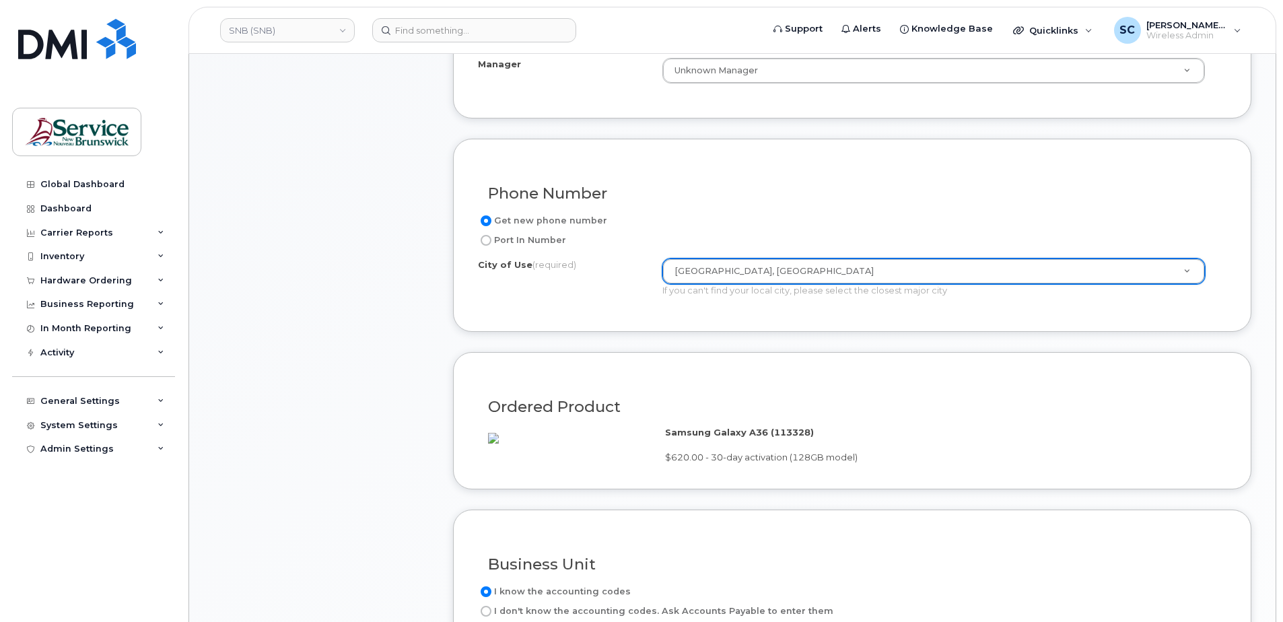
scroll to position [875, 0]
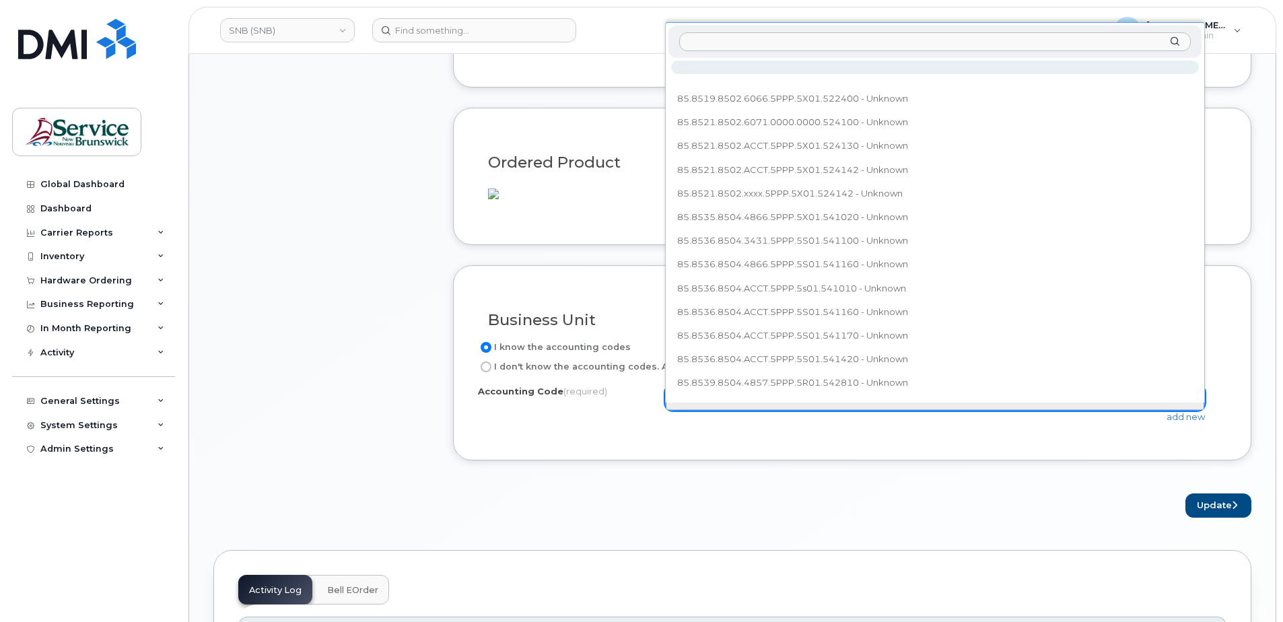
type input "85.8574.8506.6066.5PPP.5J01.563600"
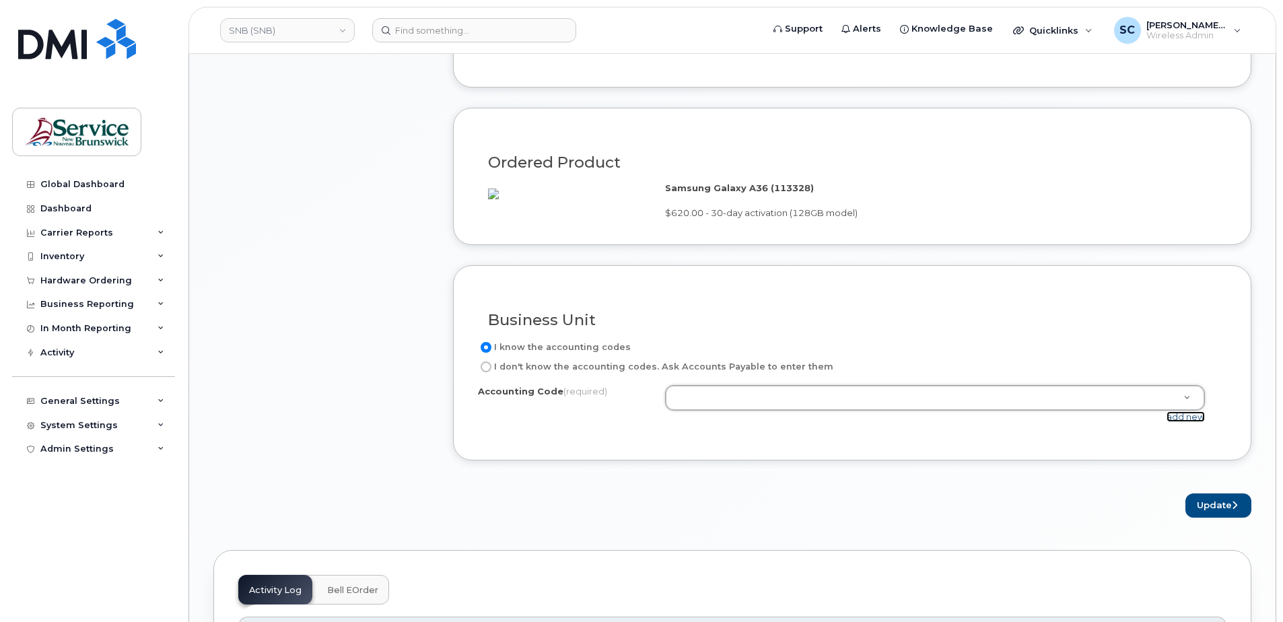
click at [1174, 422] on link "add new" at bounding box center [1185, 416] width 38 height 11
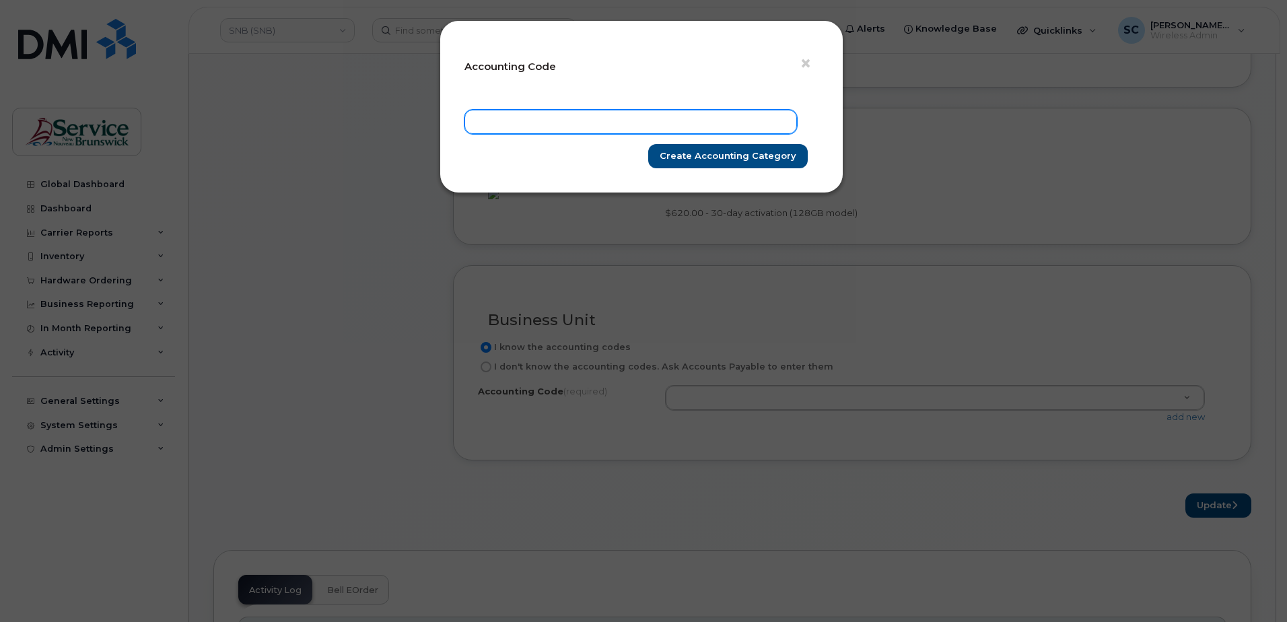
click at [684, 125] on input "text" at bounding box center [630, 122] width 332 height 24
paste input "85.8574.8506.6066.5PPP.5J01.563600"
type input "85.8574.8506.6066.5PPP.5J01.563600"
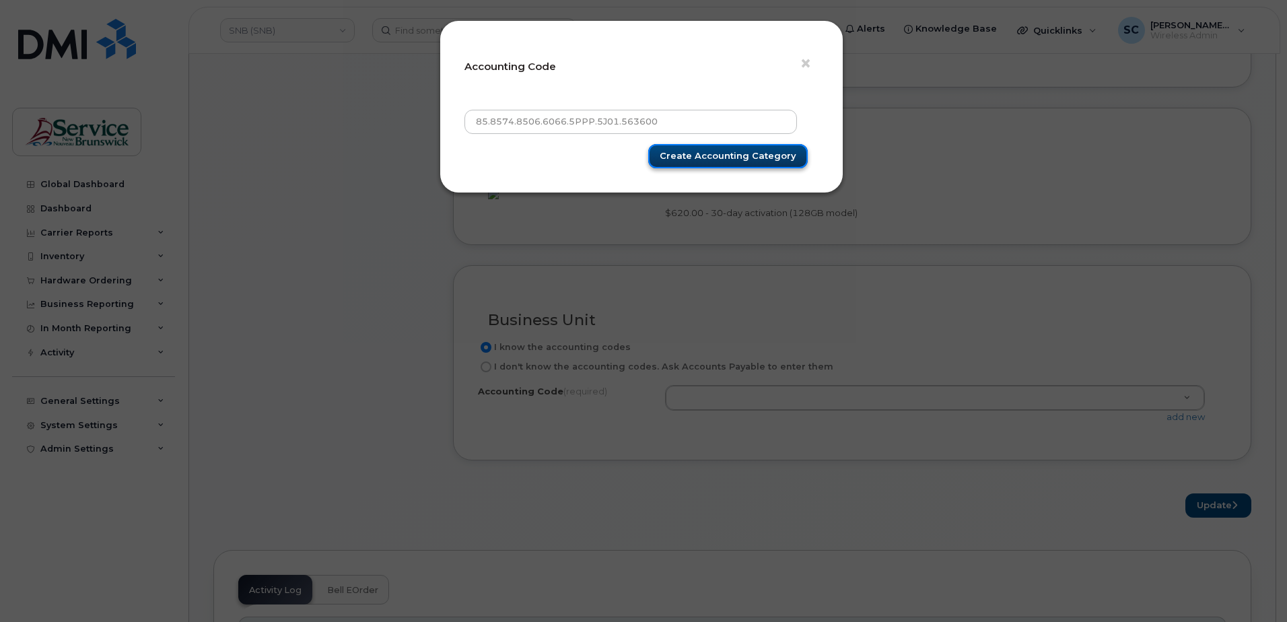
click at [732, 157] on input "Create Accounting category" at bounding box center [728, 156] width 160 height 25
type input "Create Accounting category"
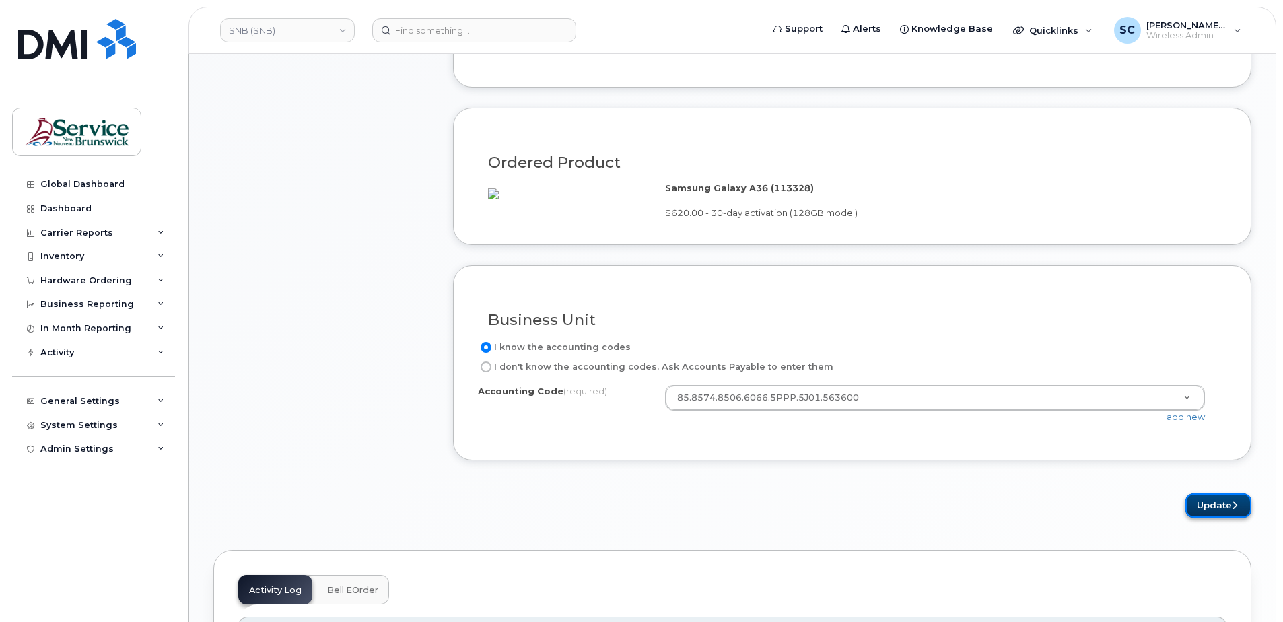
click at [1238, 518] on button "Update" at bounding box center [1218, 505] width 66 height 25
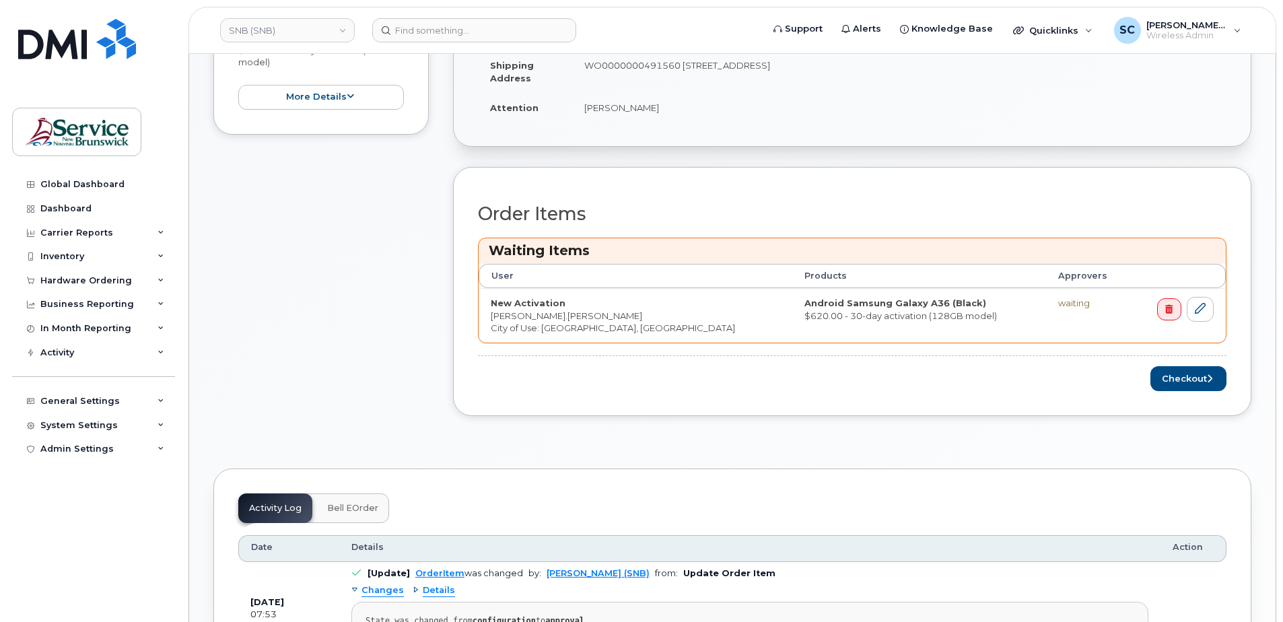
scroll to position [471, 0]
click at [1196, 382] on button "Checkout" at bounding box center [1188, 377] width 76 height 25
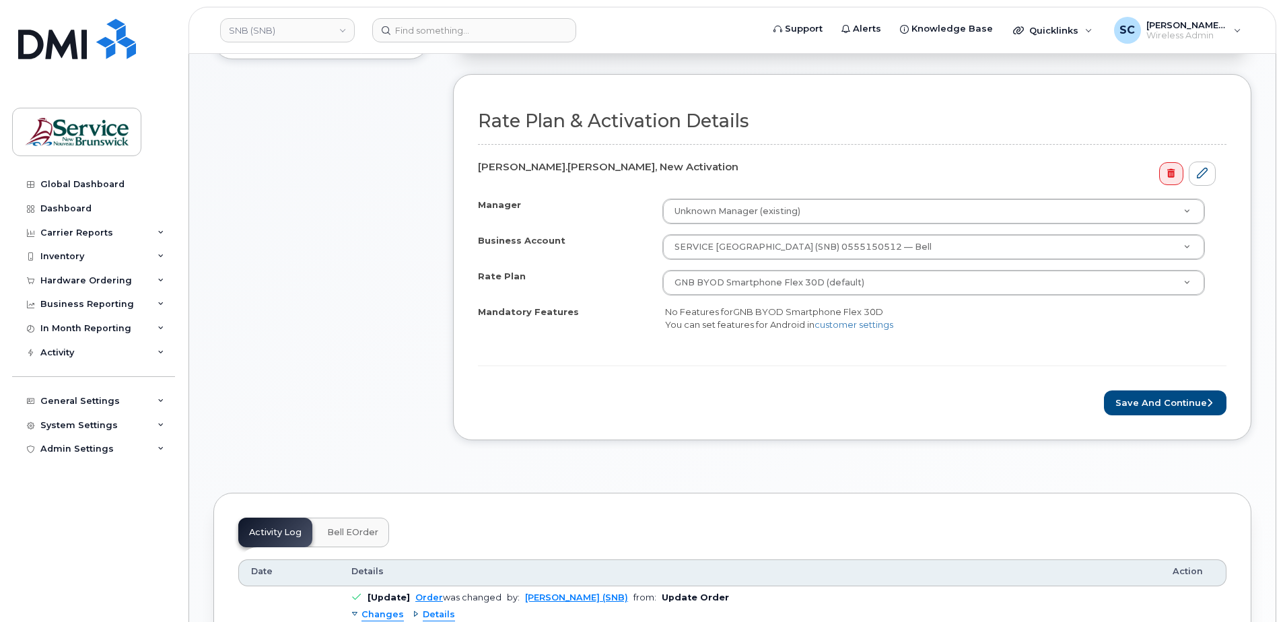
scroll to position [471, 0]
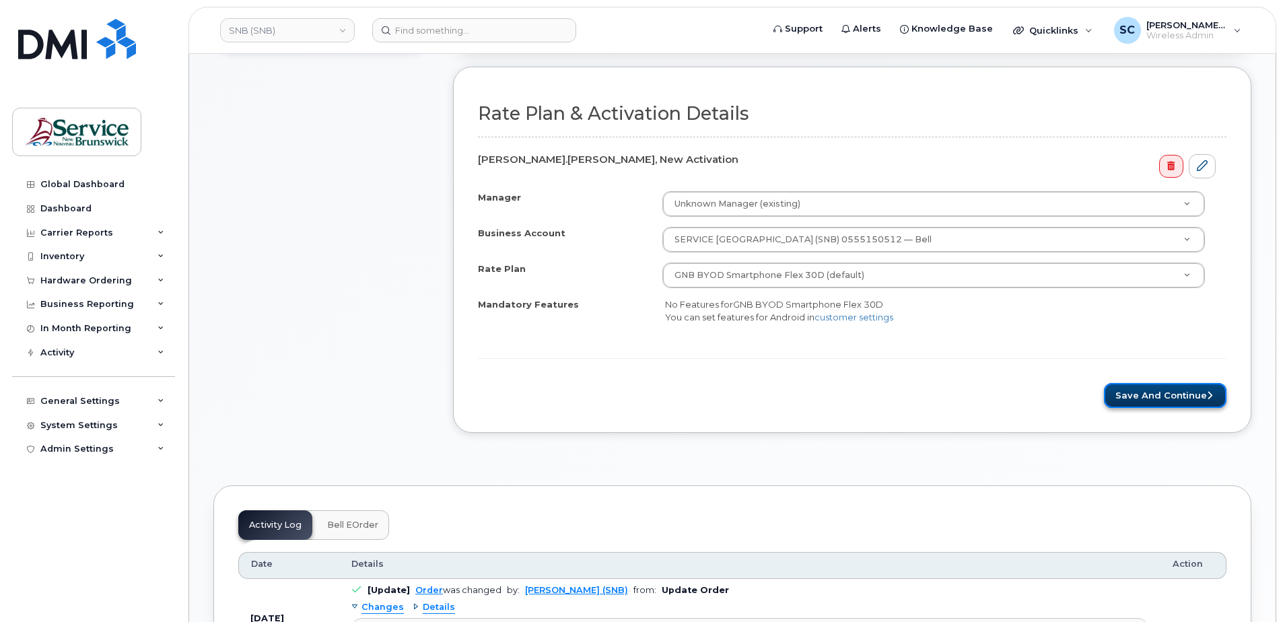
click at [1163, 396] on button "Save and Continue" at bounding box center [1165, 395] width 122 height 25
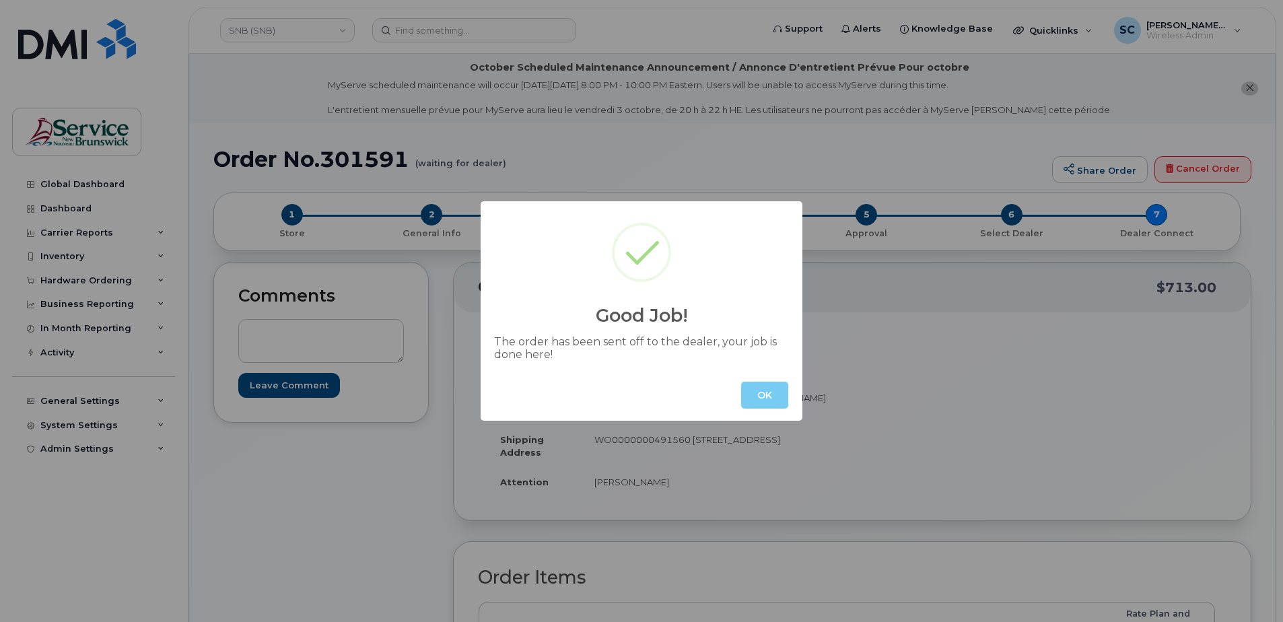
click at [752, 394] on button "OK" at bounding box center [764, 395] width 47 height 27
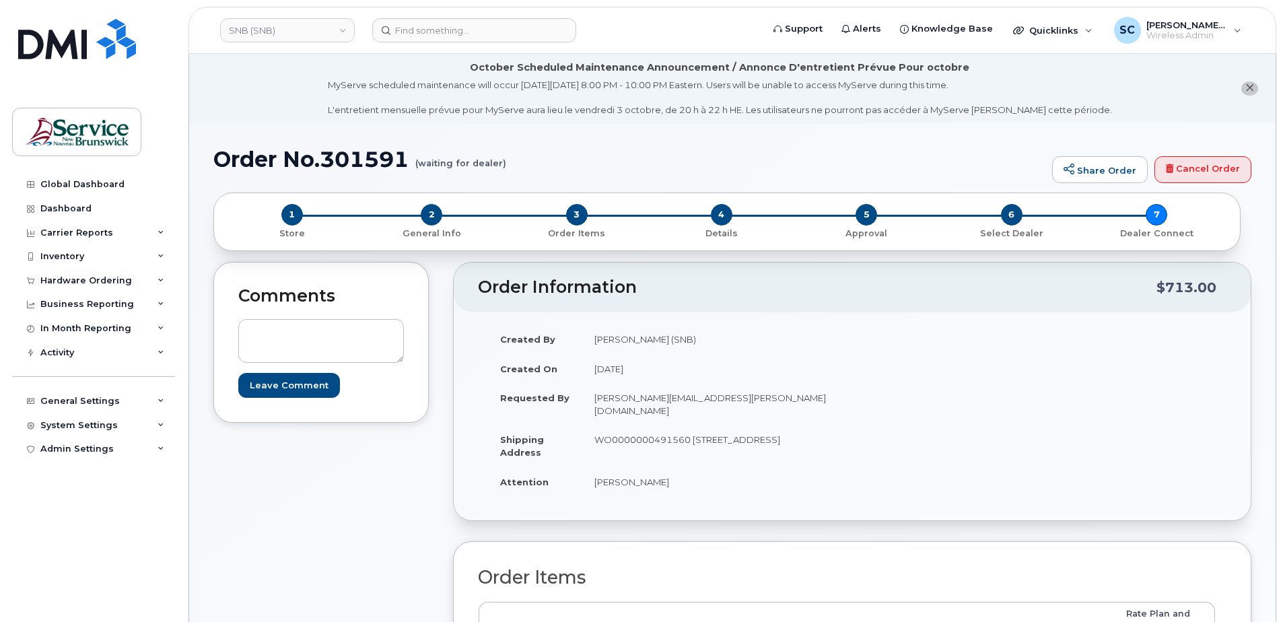
click at [355, 164] on h1 "Order No.301591 (waiting for dealer)" at bounding box center [629, 159] width 832 height 24
copy h1 "301591"
